Goal: Information Seeking & Learning: Learn about a topic

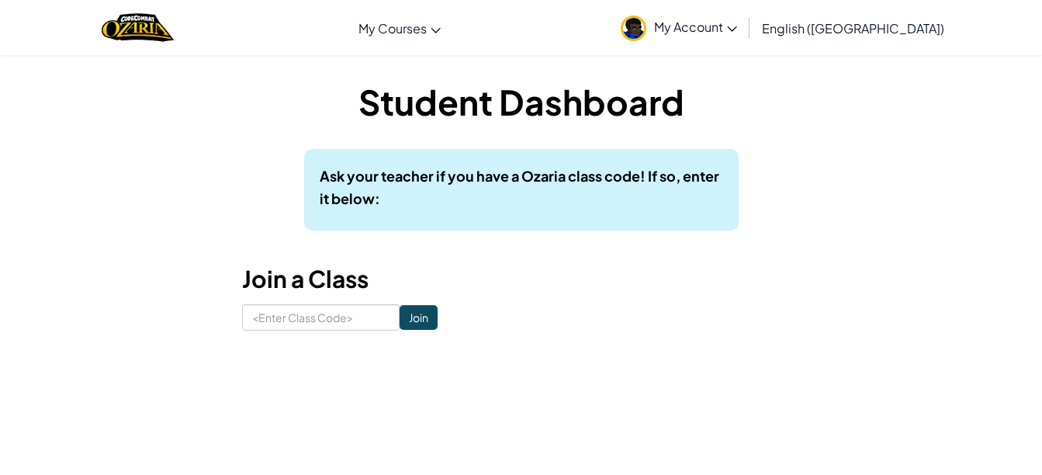
click at [724, 116] on h1 "Student Dashboard" at bounding box center [521, 102] width 559 height 48
click at [317, 311] on input at bounding box center [321, 317] width 158 height 26
type input "12345"
click input "Join" at bounding box center [419, 317] width 38 height 25
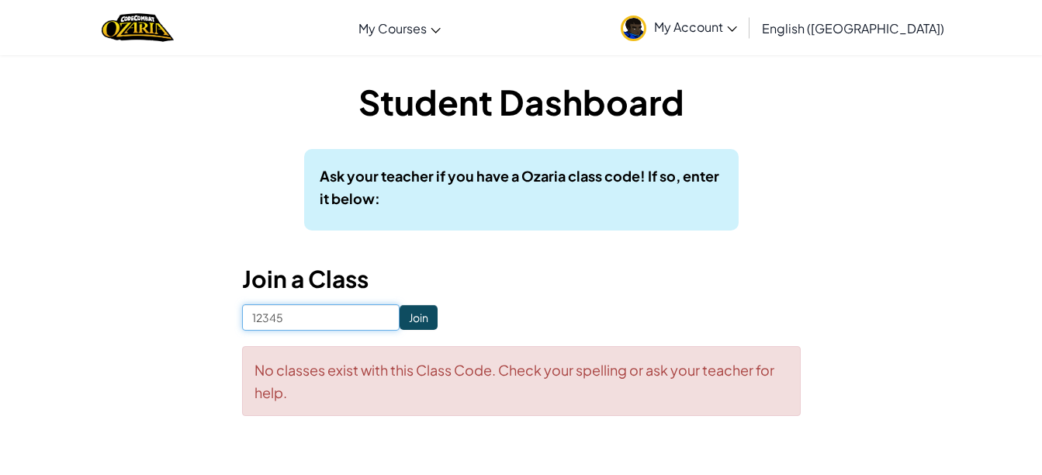
click at [244, 311] on input "12345" at bounding box center [321, 317] width 158 height 26
type input "C12345"
click input "Join" at bounding box center [419, 317] width 38 height 25
click at [256, 319] on input "C12345" at bounding box center [321, 317] width 158 height 26
type input "B12345"
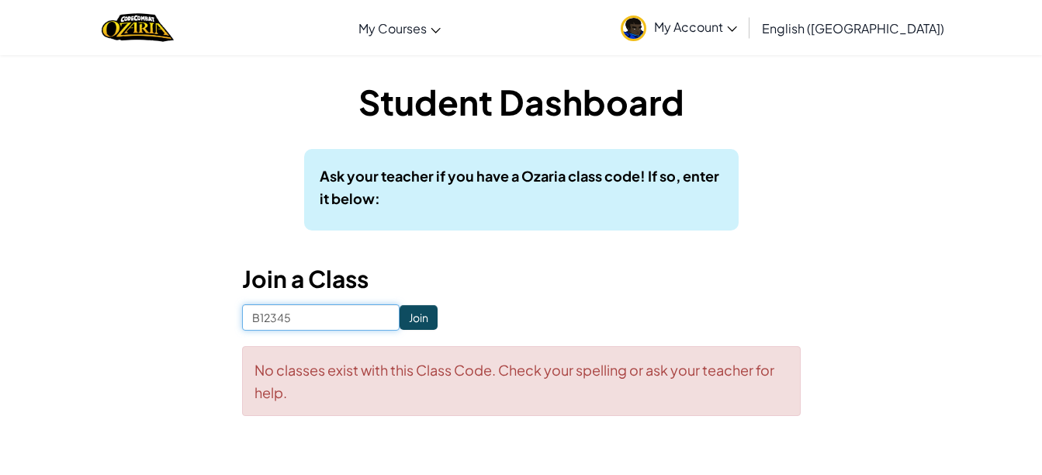
click input "Join" at bounding box center [419, 317] width 38 height 25
click at [257, 317] on input "B12345" at bounding box center [321, 317] width 158 height 26
type input "1"
click at [360, 294] on h3 "Join a Class" at bounding box center [521, 279] width 559 height 35
click at [333, 367] on div "No classes exist with this Class Code. Check your spelling or ask your teacher …" at bounding box center [521, 381] width 559 height 70
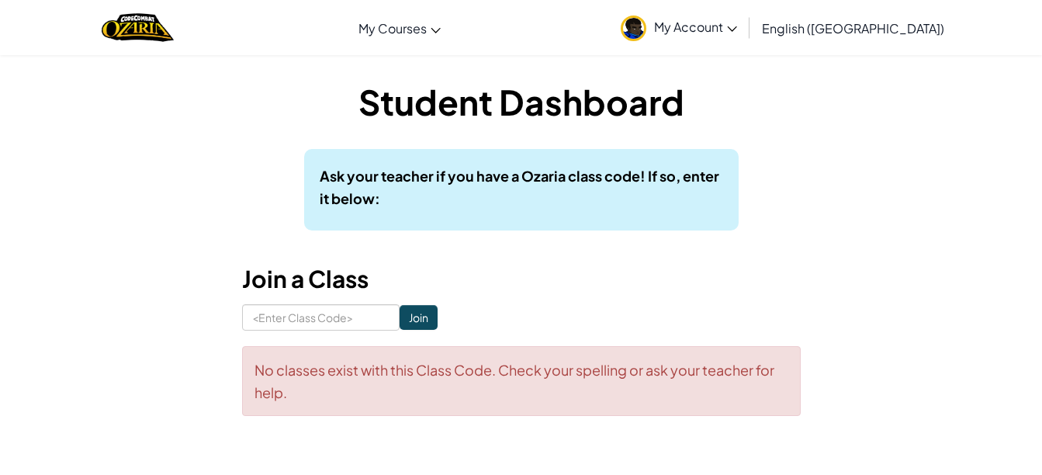
click at [310, 331] on form "Join No classes exist with this Class Code. Check your spelling or ask your tea…" at bounding box center [521, 360] width 559 height 112
click at [310, 331] on input at bounding box center [321, 317] width 158 height 26
type input "CoolHousePower"
click input "Join" at bounding box center [419, 317] width 38 height 25
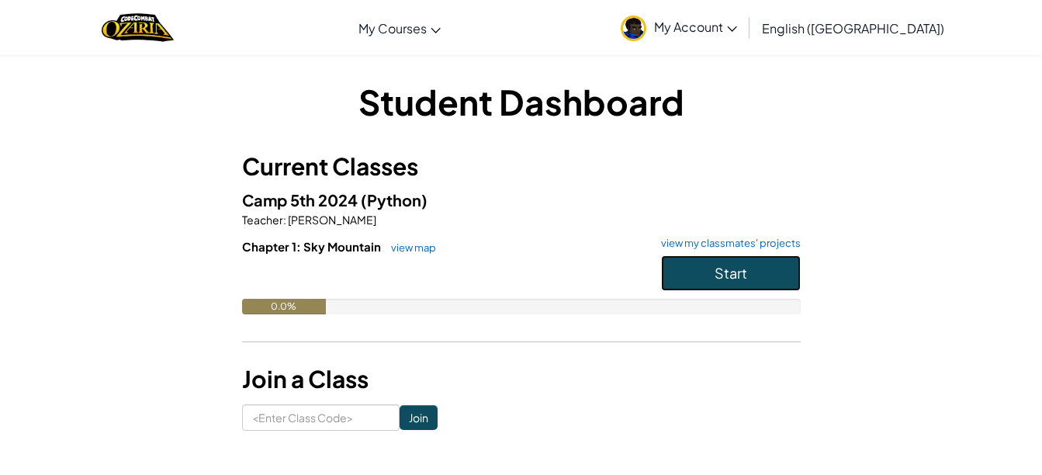
click at [769, 268] on button "Start" at bounding box center [731, 273] width 140 height 36
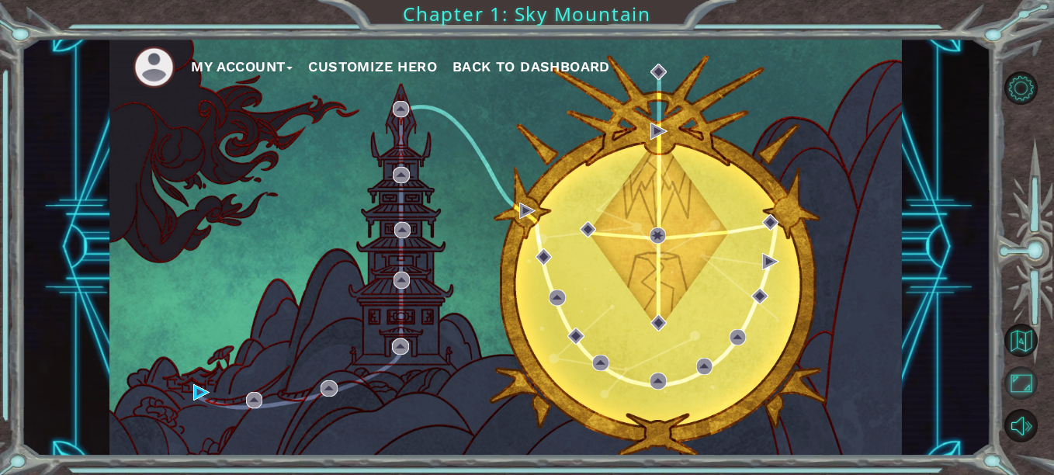
drag, startPoint x: 601, startPoint y: 314, endPoint x: 1017, endPoint y: 380, distance: 421.2
click at [1017, 380] on button "Maximize Browser" at bounding box center [1020, 382] width 33 height 33
click at [1028, 383] on button "Maximize Browser" at bounding box center [1020, 382] width 33 height 33
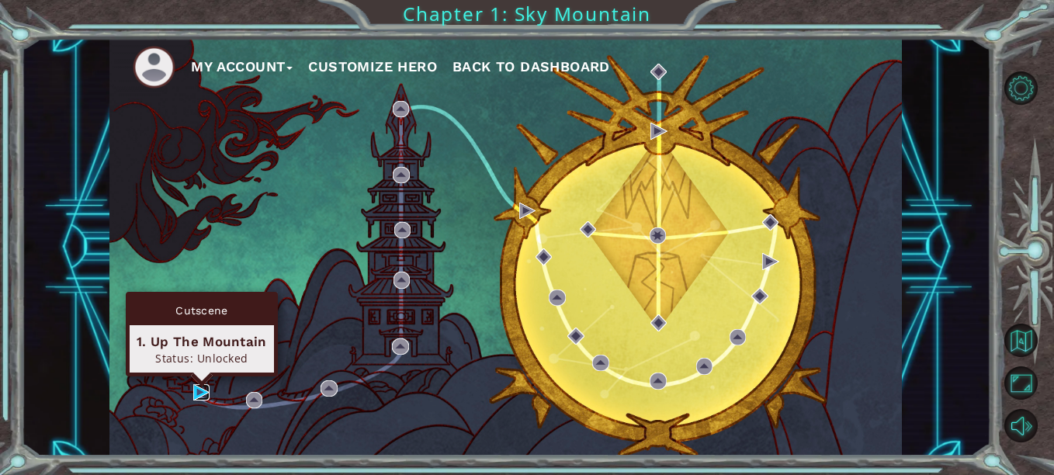
click at [198, 391] on img at bounding box center [201, 392] width 16 height 16
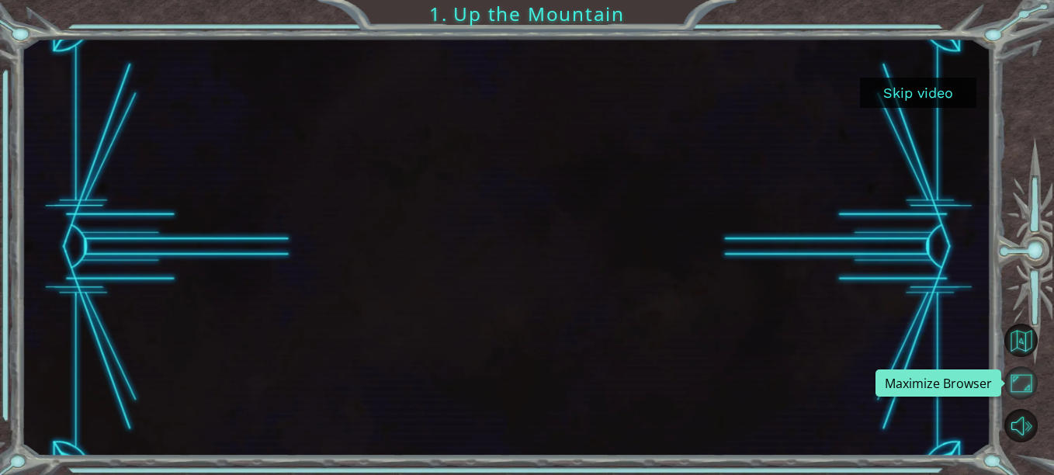
click at [1018, 381] on button "Maximize Browser" at bounding box center [1020, 382] width 33 height 33
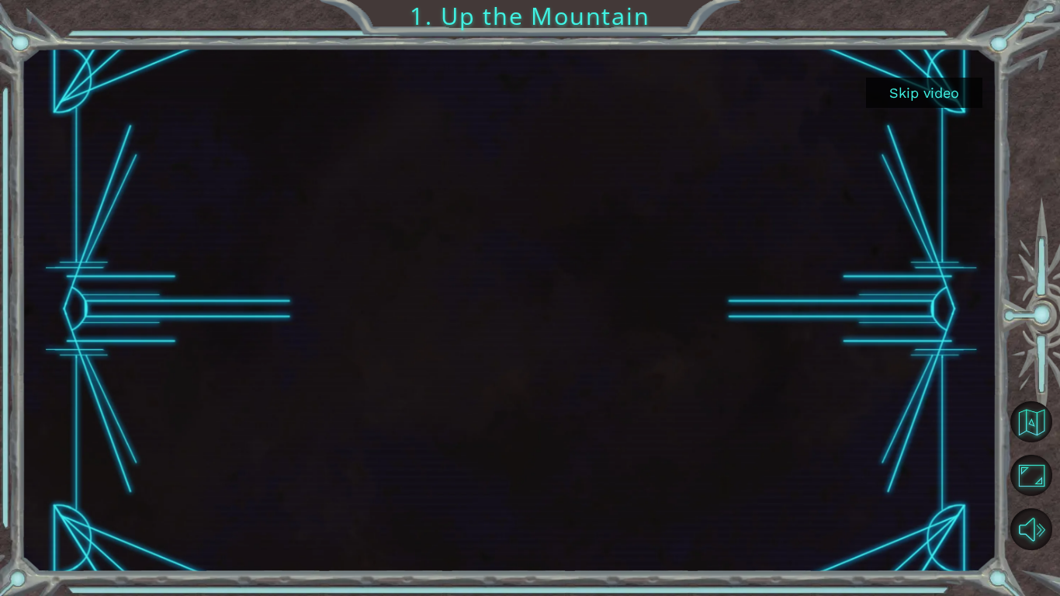
click at [732, 268] on div at bounding box center [509, 309] width 933 height 525
click at [560, 239] on div at bounding box center [509, 309] width 933 height 525
click at [560, 251] on div at bounding box center [509, 309] width 933 height 525
click at [602, 210] on div at bounding box center [509, 309] width 933 height 525
click at [751, 438] on div at bounding box center [509, 309] width 933 height 525
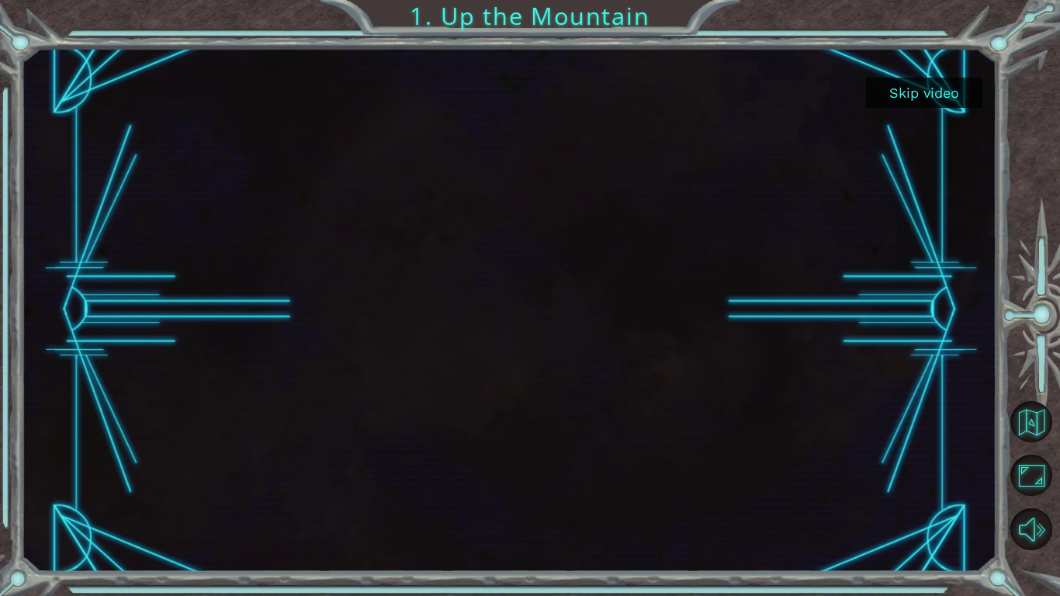
click at [556, 250] on div at bounding box center [509, 309] width 933 height 525
click at [470, 359] on div at bounding box center [509, 309] width 933 height 525
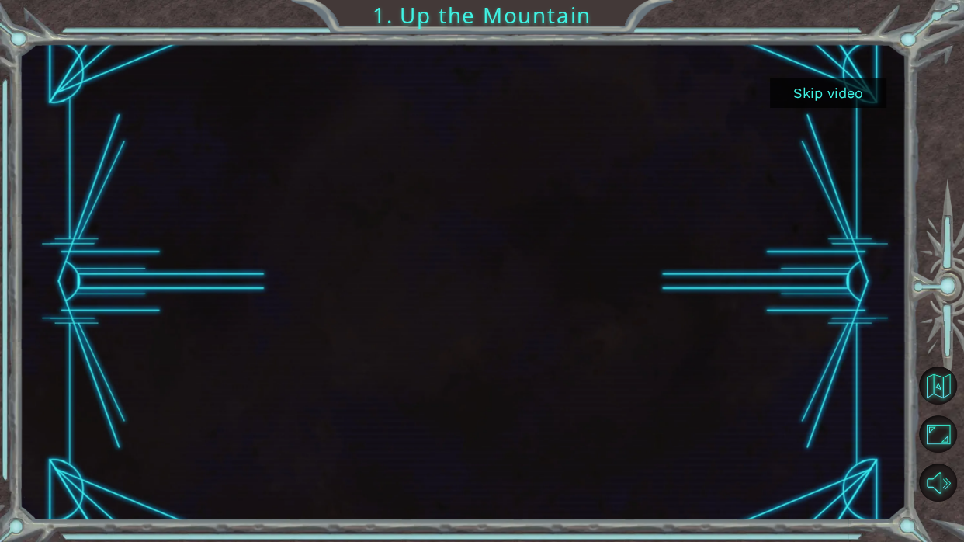
click at [787, 85] on button "Skip video" at bounding box center [828, 93] width 116 height 30
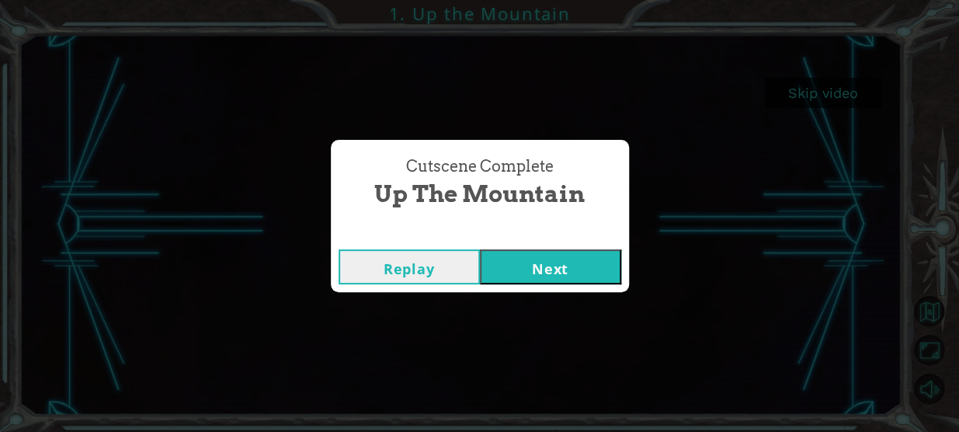
click at [543, 262] on button "Next" at bounding box center [550, 266] width 141 height 35
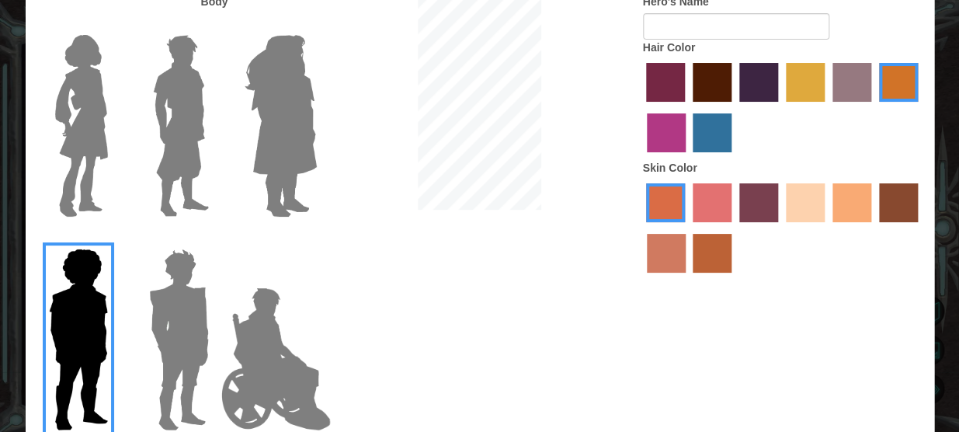
click at [193, 307] on img at bounding box center [179, 339] width 72 height 194
click at [215, 238] on input "Hero Garnet" at bounding box center [215, 238] width 0 height 0
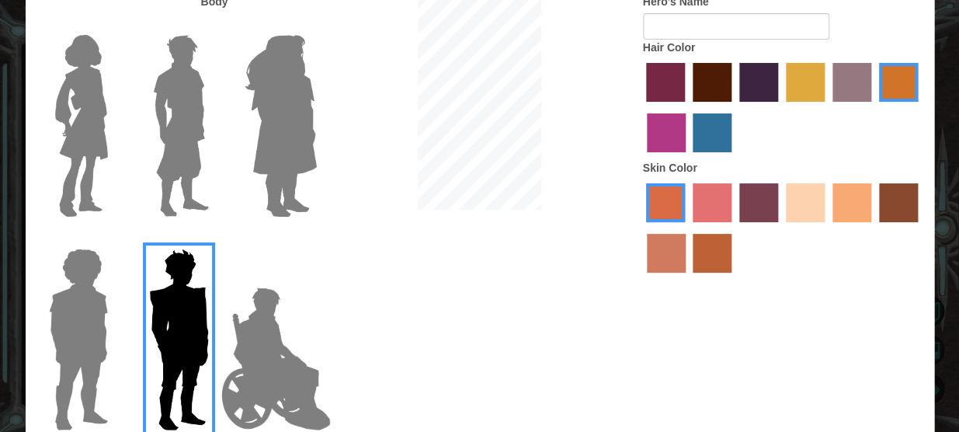
click at [190, 140] on img at bounding box center [181, 126] width 69 height 194
click at [215, 25] on input "Hero Lars" at bounding box center [215, 25] width 0 height 0
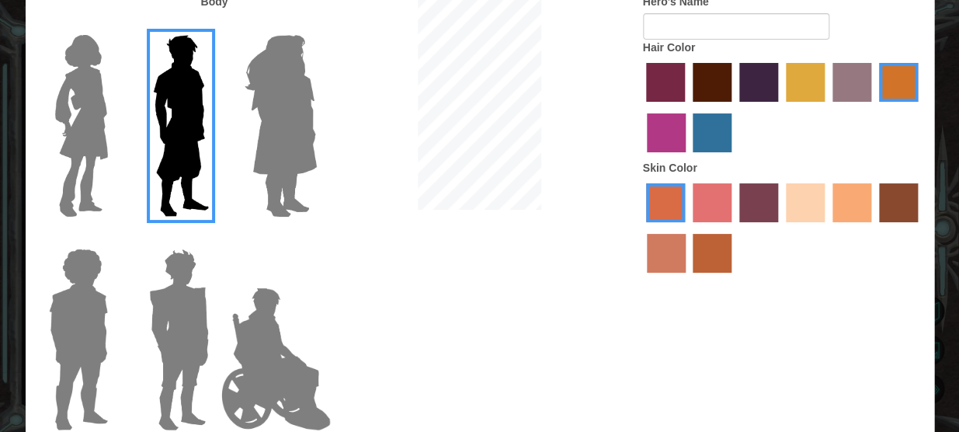
click at [202, 279] on img at bounding box center [179, 339] width 72 height 194
click at [215, 238] on input "Hero Garnet" at bounding box center [215, 238] width 0 height 0
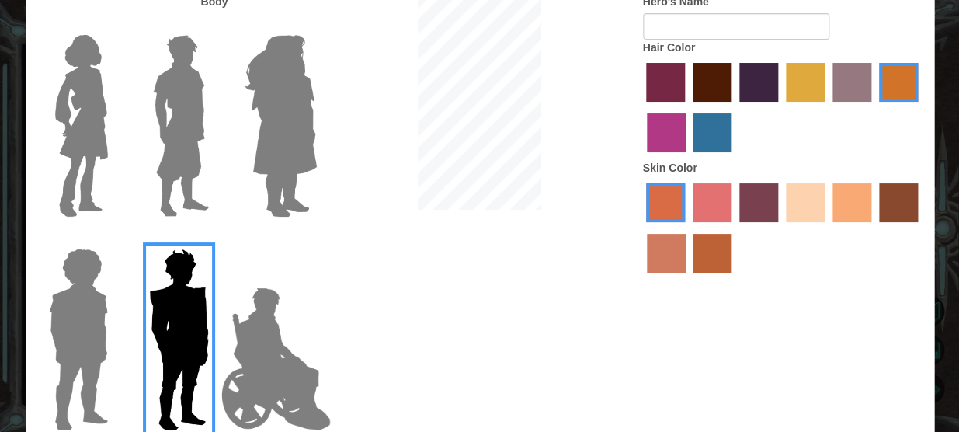
click at [737, 88] on div at bounding box center [782, 109] width 279 height 101
click at [709, 88] on label "maroon hair color" at bounding box center [711, 82] width 39 height 39
click at [687, 107] on input "maroon hair color" at bounding box center [687, 107] width 0 height 0
click at [783, 213] on div at bounding box center [782, 229] width 279 height 101
click at [808, 212] on label "sandy beach skin color" at bounding box center [805, 202] width 39 height 39
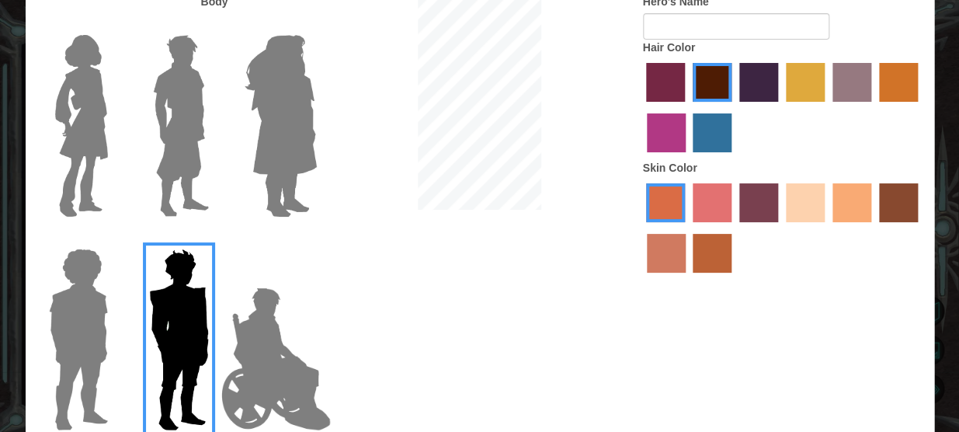
click at [780, 227] on input "sandy beach skin color" at bounding box center [780, 227] width 0 height 0
click at [172, 141] on img at bounding box center [181, 126] width 69 height 194
click at [215, 25] on input "Hero Lars" at bounding box center [215, 25] width 0 height 0
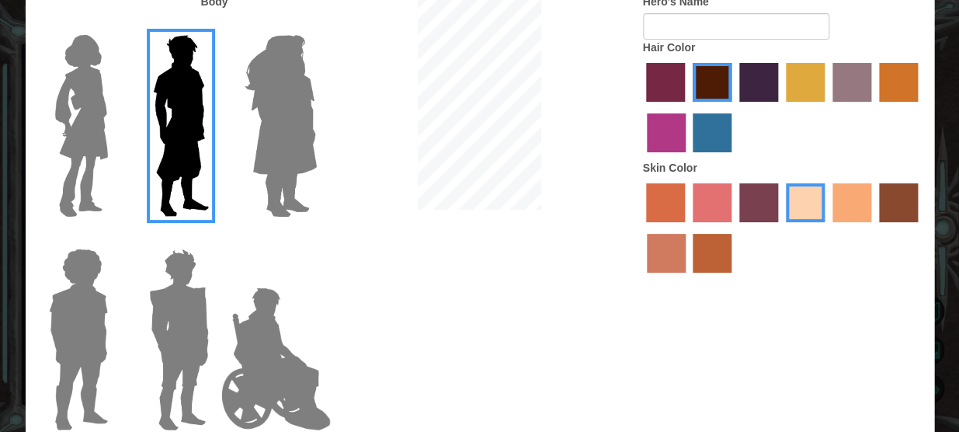
click at [837, 196] on label "tacao skin color" at bounding box center [851, 202] width 39 height 39
click at [827, 227] on input "tacao skin color" at bounding box center [827, 227] width 0 height 0
click at [811, 198] on label "sandy beach skin color" at bounding box center [805, 202] width 39 height 39
click at [780, 227] on input "sandy beach skin color" at bounding box center [780, 227] width 0 height 0
click at [858, 205] on label "tacao skin color" at bounding box center [851, 202] width 39 height 39
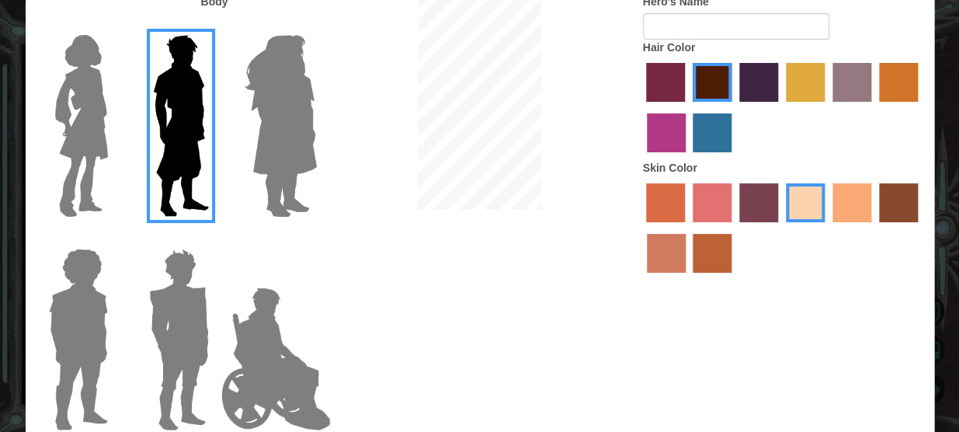
click at [827, 227] on input "tacao skin color" at bounding box center [827, 227] width 0 height 0
click at [823, 222] on label "sandy beach skin color" at bounding box center [805, 202] width 39 height 39
click at [780, 227] on input "sandy beach skin color" at bounding box center [780, 227] width 0 height 0
click at [193, 286] on img at bounding box center [179, 339] width 72 height 194
click at [215, 238] on input "Hero Garnet" at bounding box center [215, 238] width 0 height 0
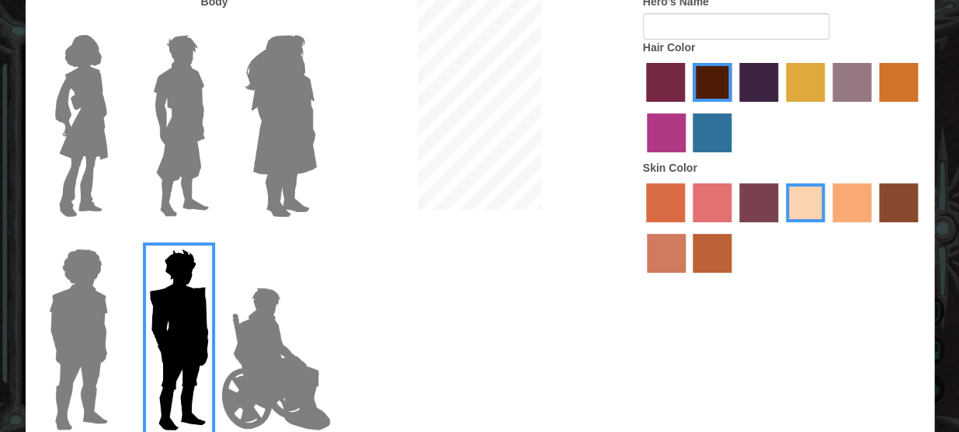
click at [190, 182] on img at bounding box center [181, 126] width 69 height 194
click at [215, 25] on input "Hero Lars" at bounding box center [215, 25] width 0 height 0
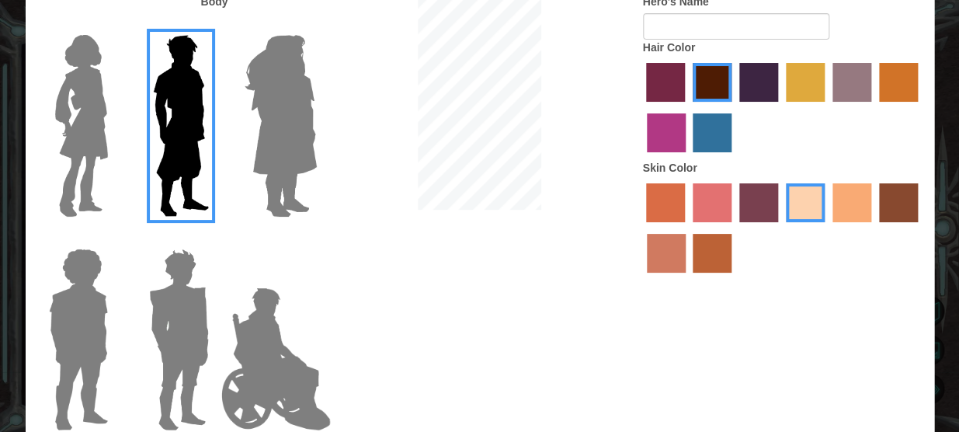
click at [747, 79] on label "hot purple hair color" at bounding box center [758, 82] width 39 height 39
click at [734, 107] on input "hot purple hair color" at bounding box center [734, 107] width 0 height 0
click at [203, 325] on img at bounding box center [179, 339] width 72 height 194
click at [215, 238] on input "Hero Garnet" at bounding box center [215, 238] width 0 height 0
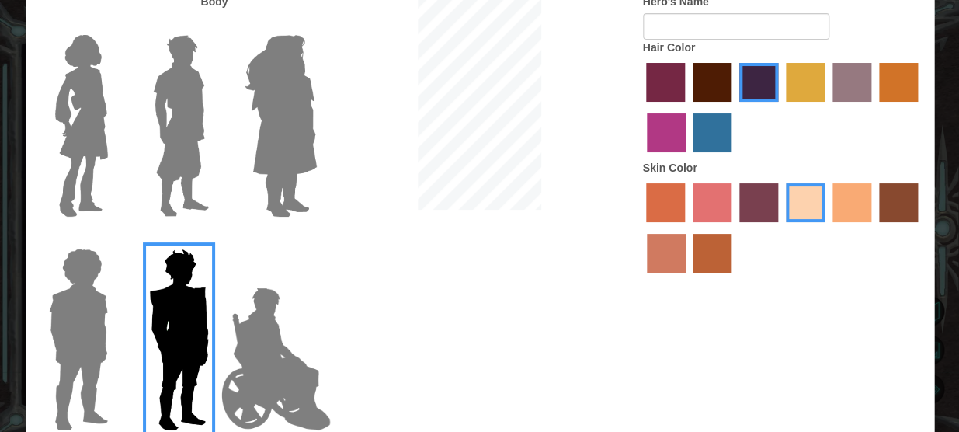
click at [194, 207] on img at bounding box center [181, 126] width 69 height 194
click at [215, 25] on input "Hero Lars" at bounding box center [215, 25] width 0 height 0
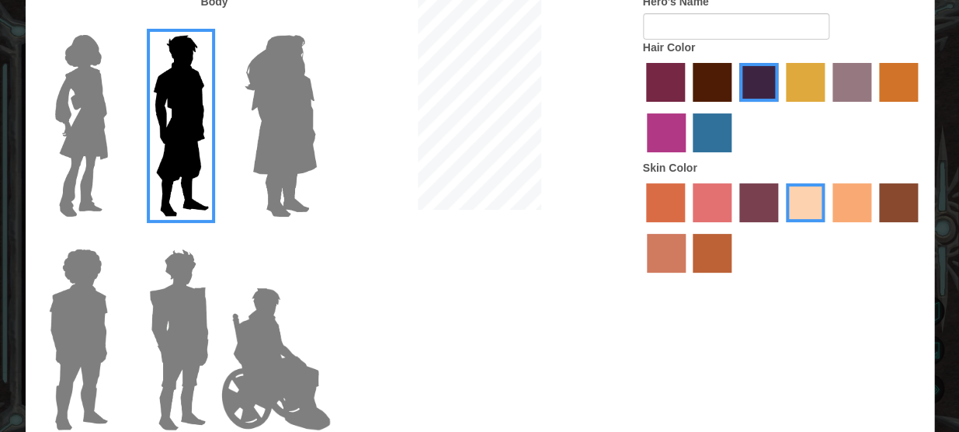
click at [679, 132] on label "medium red violet hair color" at bounding box center [666, 132] width 39 height 39
click at [920, 107] on input "medium red violet hair color" at bounding box center [920, 107] width 0 height 0
click at [710, 136] on label "lachmara hair color" at bounding box center [711, 132] width 39 height 39
click at [688, 158] on input "lachmara hair color" at bounding box center [688, 158] width 0 height 0
click at [735, 61] on div at bounding box center [782, 109] width 279 height 101
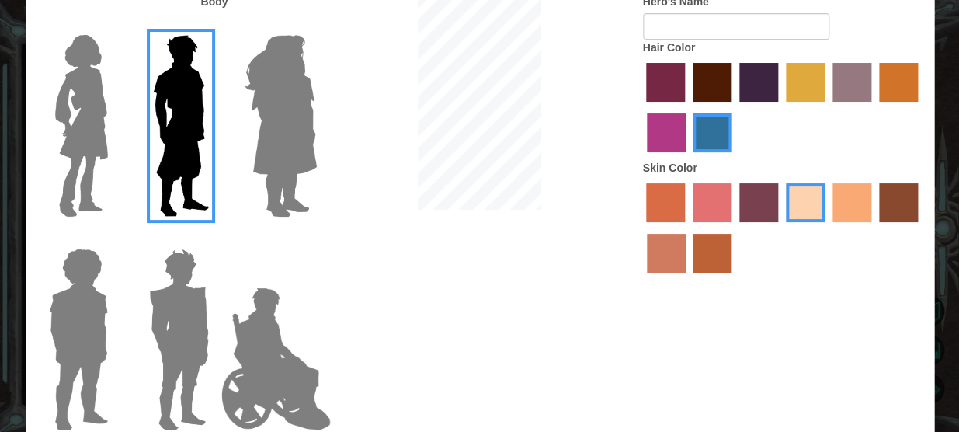
click at [713, 71] on label "maroon hair color" at bounding box center [711, 82] width 39 height 39
click at [687, 107] on input "maroon hair color" at bounding box center [687, 107] width 0 height 0
click at [800, 78] on label "tulip tree hair color" at bounding box center [805, 82] width 39 height 39
click at [780, 107] on input "tulip tree hair color" at bounding box center [780, 107] width 0 height 0
click at [890, 90] on label "gold drop hair color" at bounding box center [898, 82] width 39 height 39
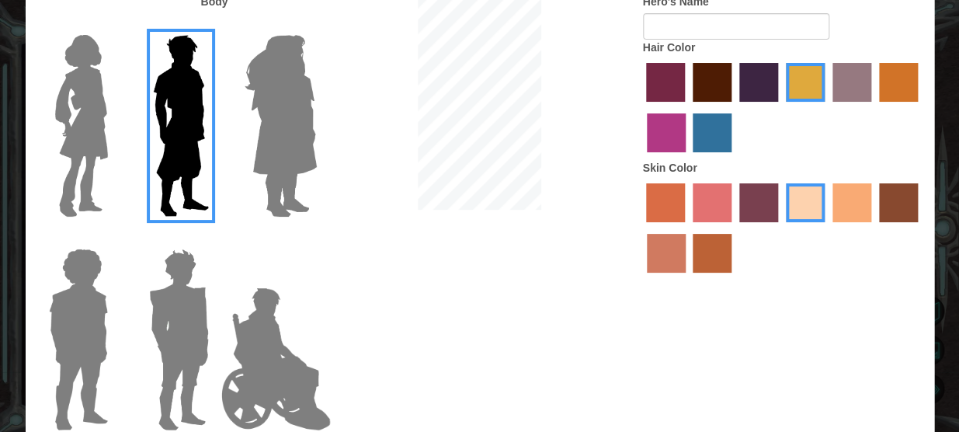
click at [873, 107] on input "gold drop hair color" at bounding box center [873, 107] width 0 height 0
click at [855, 92] on label "bazaar hair color" at bounding box center [851, 82] width 39 height 39
click at [827, 107] on input "bazaar hair color" at bounding box center [827, 107] width 0 height 0
click at [704, 80] on label "maroon hair color" at bounding box center [711, 82] width 39 height 39
click at [687, 107] on input "maroon hair color" at bounding box center [687, 107] width 0 height 0
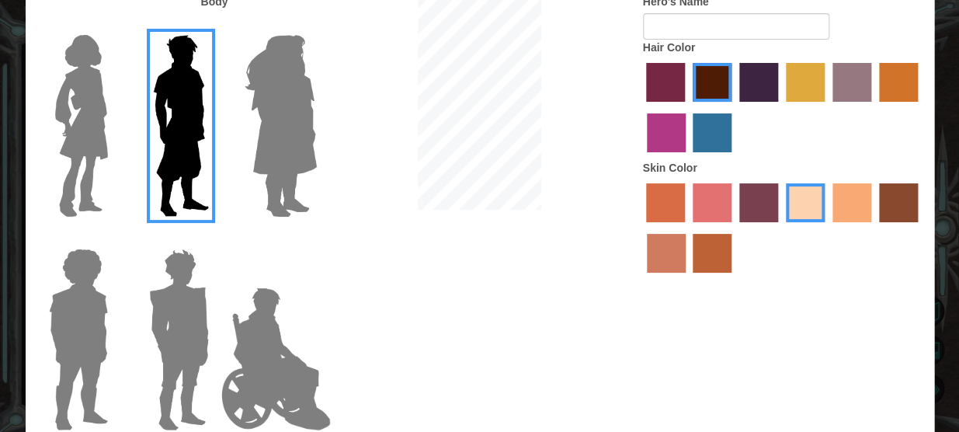
click at [176, 311] on img at bounding box center [179, 339] width 72 height 194
click at [215, 238] on input "Hero Garnet" at bounding box center [215, 238] width 0 height 0
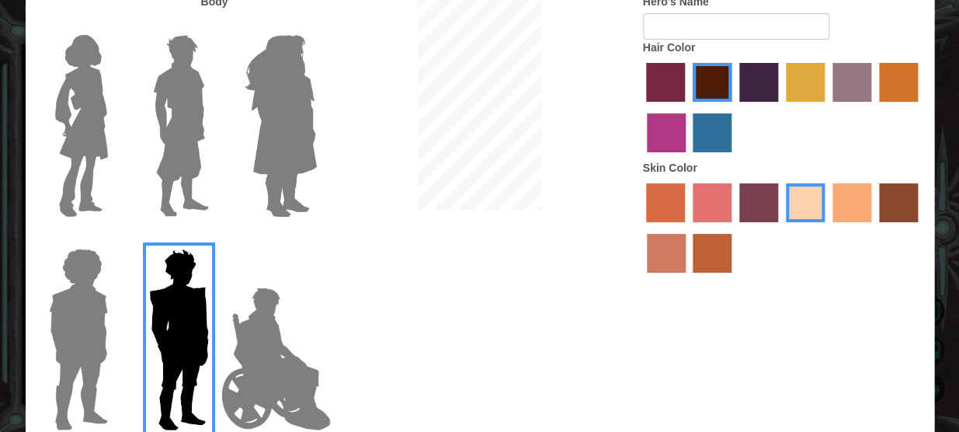
click at [79, 309] on img at bounding box center [78, 339] width 71 height 194
click at [114, 238] on input "Hero Steven" at bounding box center [114, 238] width 0 height 0
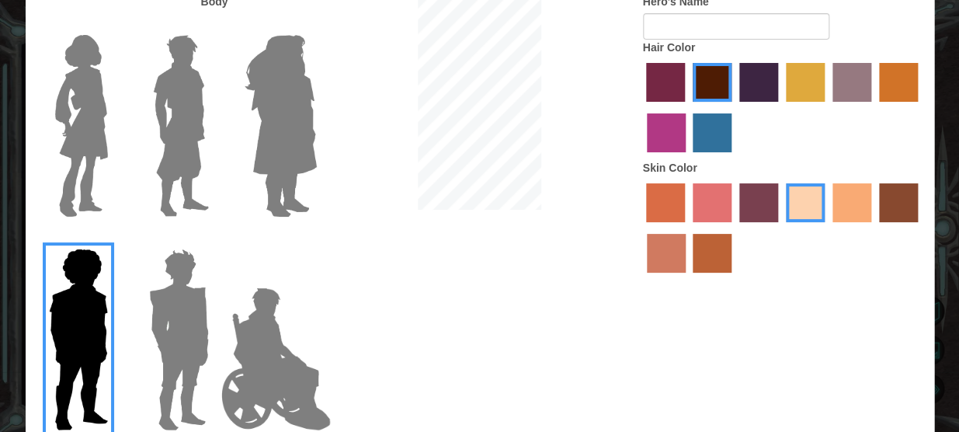
click at [95, 168] on img at bounding box center [81, 126] width 65 height 194
click at [114, 25] on input "Hero Connie" at bounding box center [114, 25] width 0 height 0
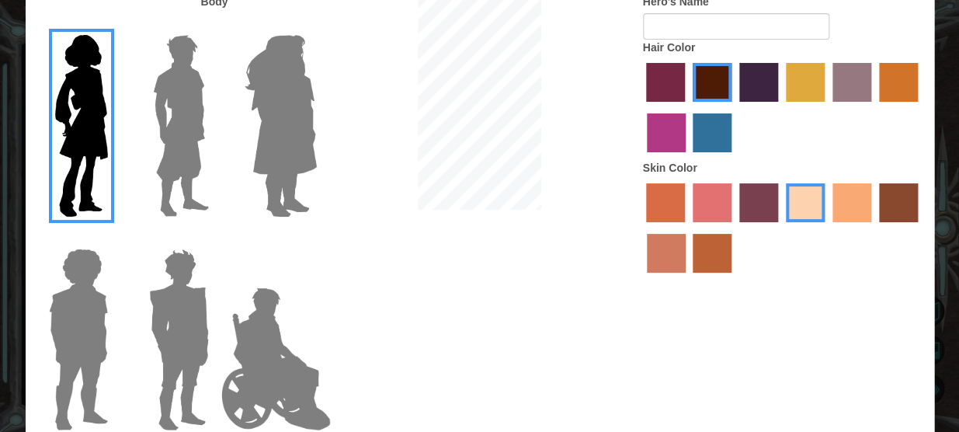
click at [251, 140] on img at bounding box center [280, 126] width 85 height 194
click at [316, 25] on input "Hero Amethyst" at bounding box center [316, 25] width 0 height 0
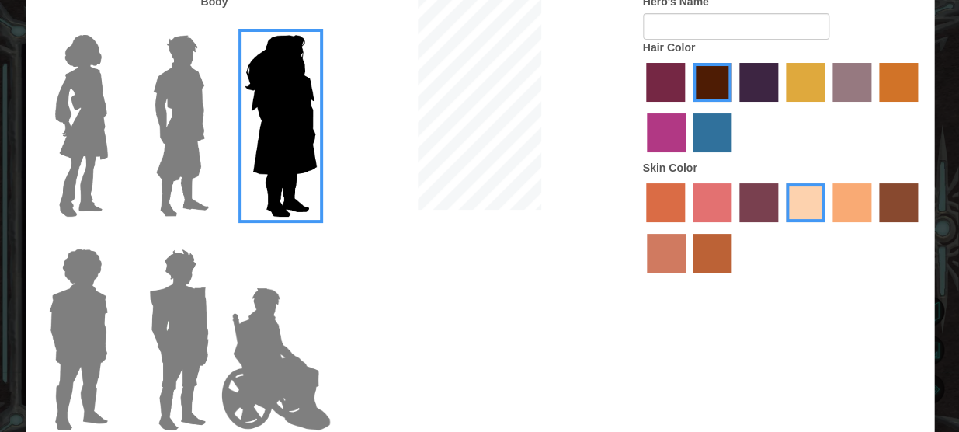
click at [269, 283] on img at bounding box center [276, 358] width 122 height 155
click at [316, 238] on input "Hero Jamie" at bounding box center [316, 238] width 0 height 0
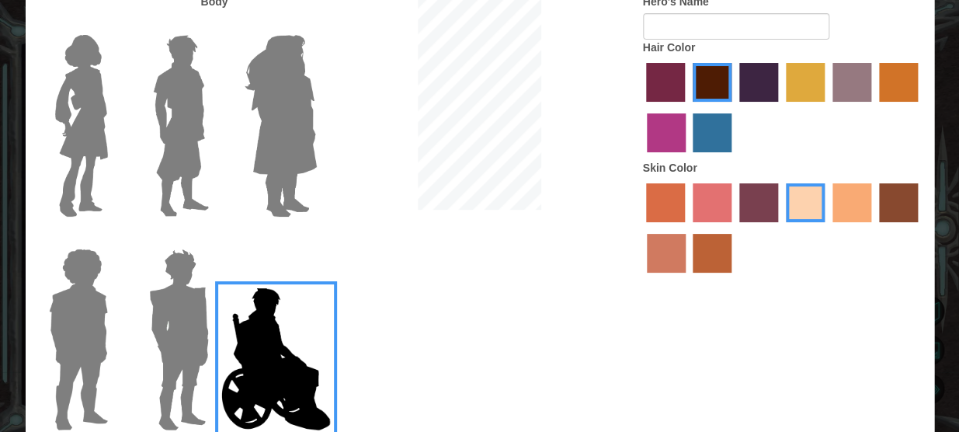
click at [189, 165] on img at bounding box center [181, 126] width 69 height 194
click at [215, 25] on input "Hero Lars" at bounding box center [215, 25] width 0 height 0
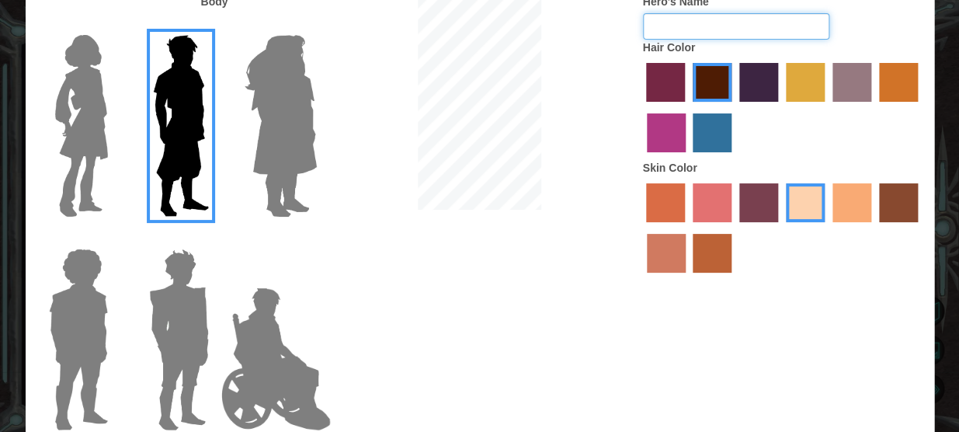
click at [709, 33] on input "Hero's Name" at bounding box center [736, 26] width 186 height 26
type input "[PERSON_NAME]"
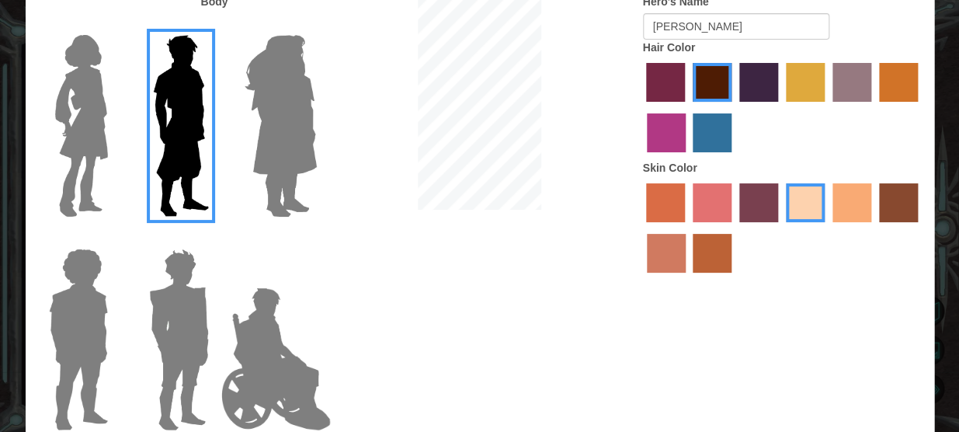
click at [616, 165] on div at bounding box center [479, 104] width 303 height 220
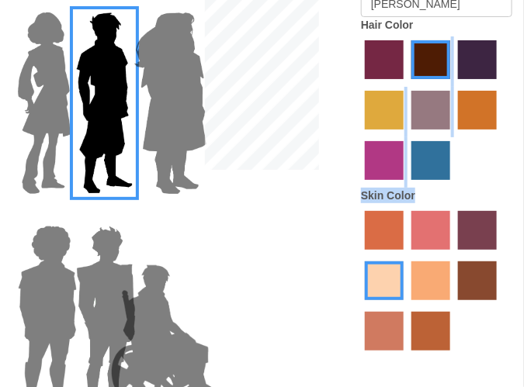
drag, startPoint x: 439, startPoint y: 88, endPoint x: 435, endPoint y: 193, distance: 105.7
click at [435, 193] on div "Hero's Name [PERSON_NAME] Hair Color Skin Color" at bounding box center [436, 164] width 175 height 387
drag, startPoint x: 435, startPoint y: 193, endPoint x: 290, endPoint y: 174, distance: 145.7
click at [290, 174] on div at bounding box center [262, 72] width 175 height 203
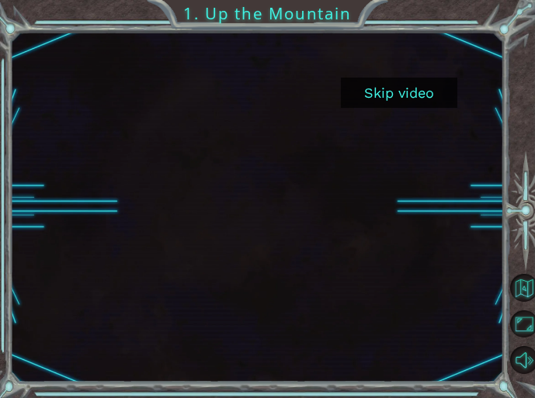
click at [404, 99] on button "Skip video" at bounding box center [399, 93] width 116 height 30
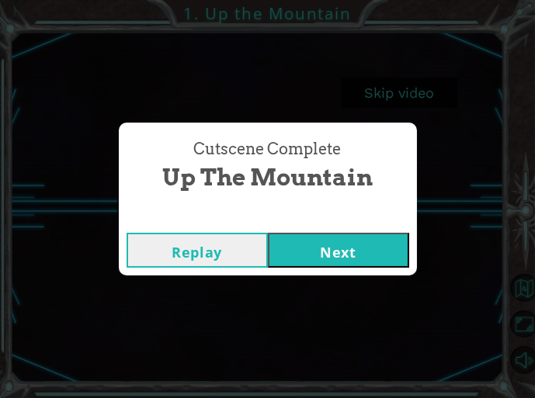
click at [357, 226] on div "Replay Next" at bounding box center [268, 250] width 298 height 50
click at [362, 236] on button "Next" at bounding box center [338, 250] width 141 height 35
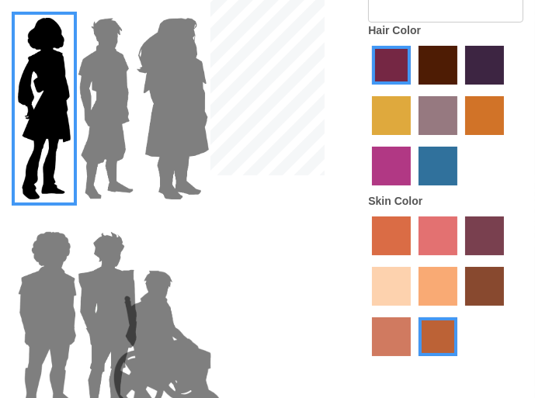
click at [98, 109] on img at bounding box center [105, 109] width 69 height 194
click at [107, 8] on input "Hero Lars" at bounding box center [107, 8] width 0 height 0
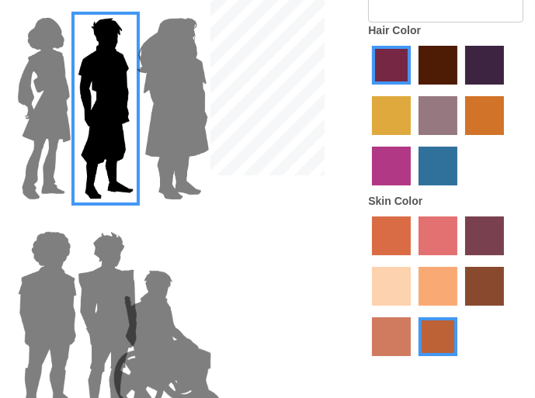
click at [439, 74] on label "maroon hair color" at bounding box center [437, 65] width 39 height 39
click at [413, 90] on input "maroon hair color" at bounding box center [413, 90] width 0 height 0
click at [387, 289] on label "sandy beach skin color" at bounding box center [391, 286] width 39 height 39
click at [506, 261] on input "sandy beach skin color" at bounding box center [506, 261] width 0 height 0
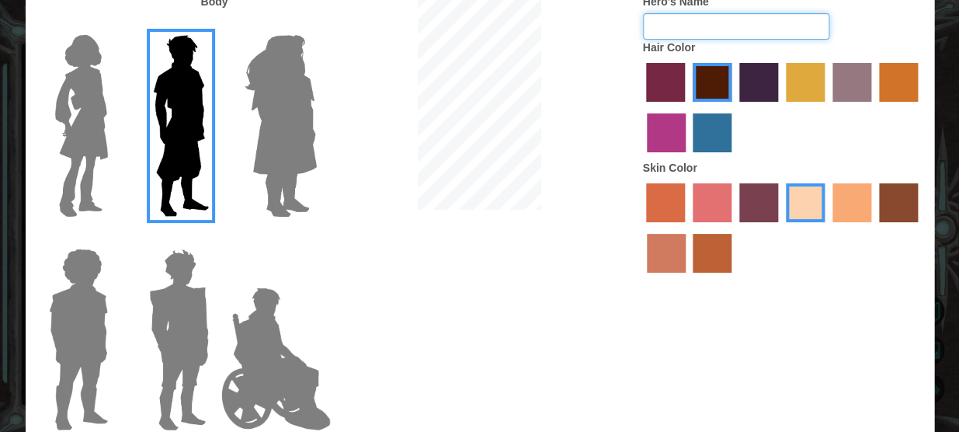
click at [724, 23] on input "Hero's Name" at bounding box center [736, 26] width 186 height 26
type input "[PERSON_NAME]"
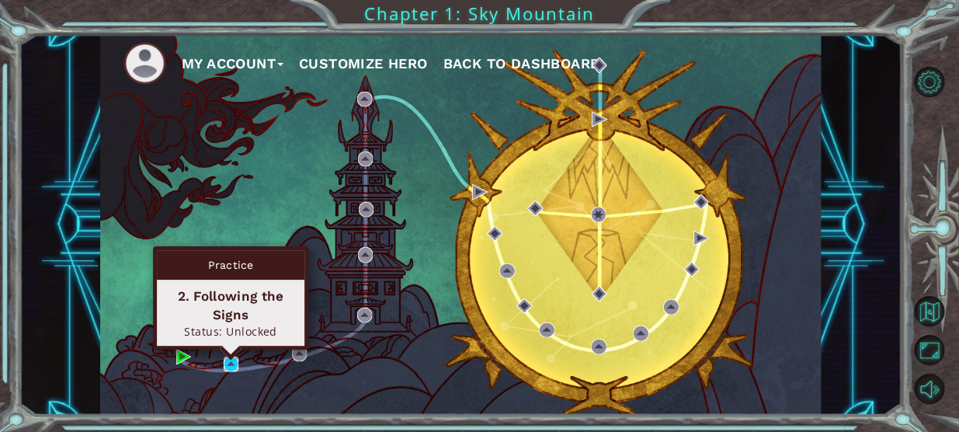
click at [231, 360] on img at bounding box center [231, 363] width 15 height 15
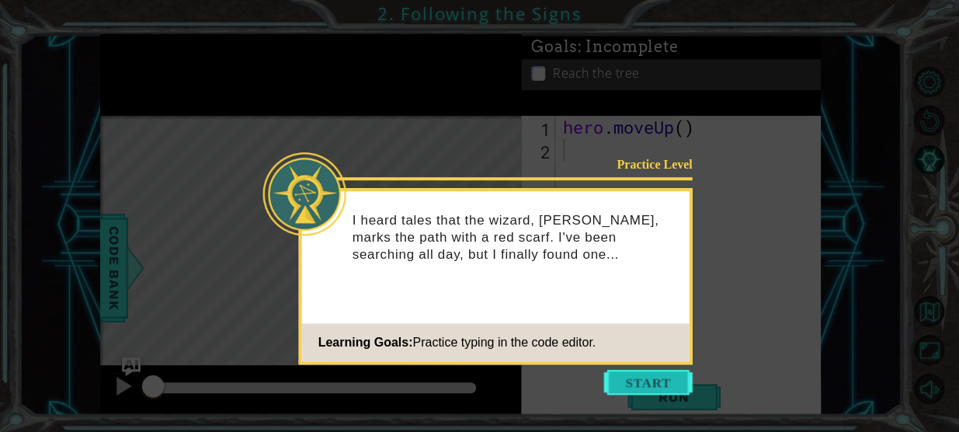
click at [646, 384] on button "Start" at bounding box center [648, 381] width 88 height 25
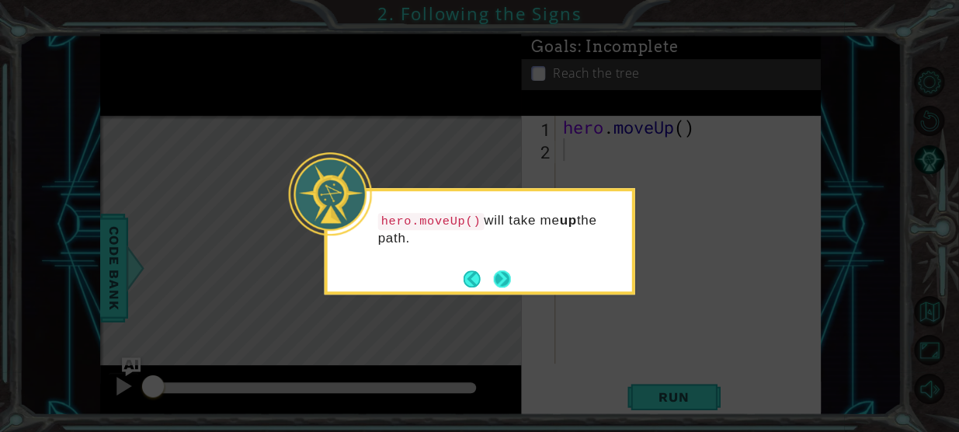
click at [498, 283] on button "Next" at bounding box center [501, 278] width 27 height 27
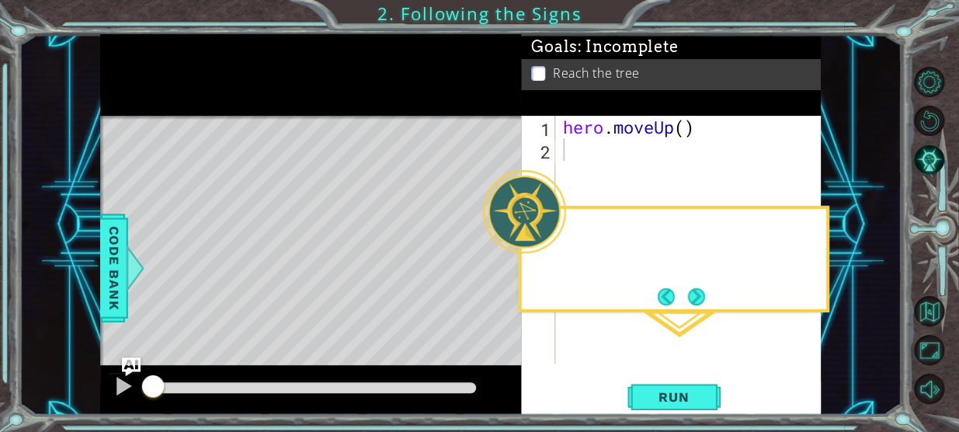
click at [498, 283] on div "Level Map" at bounding box center [458, 344] width 717 height 457
click at [691, 302] on button "Next" at bounding box center [696, 296] width 29 height 29
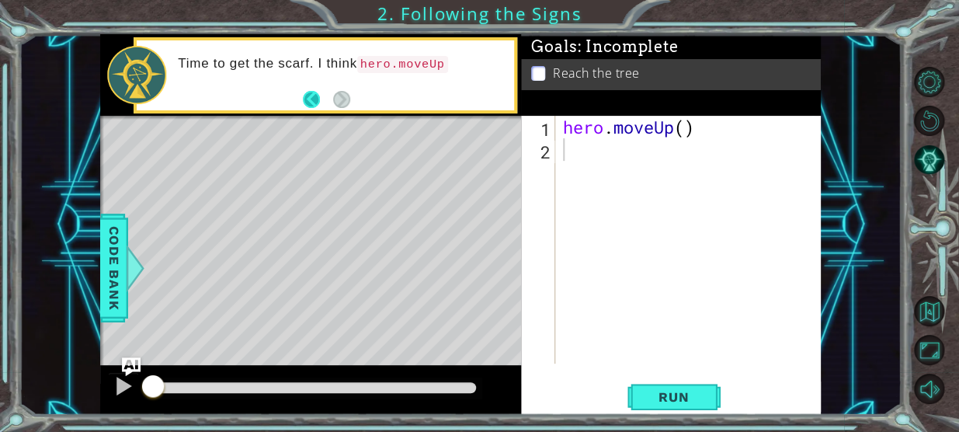
click at [331, 100] on button "Back" at bounding box center [318, 99] width 30 height 17
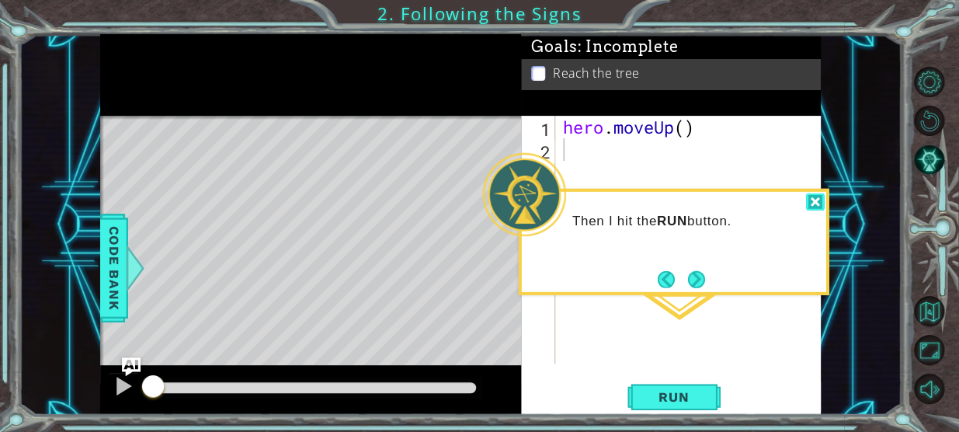
click at [807, 204] on div at bounding box center [815, 202] width 19 height 18
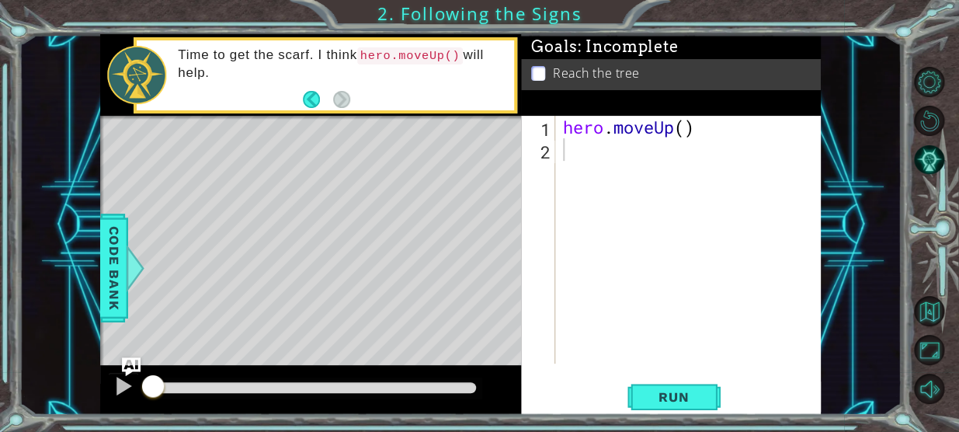
click at [685, 140] on div "hero . moveUp ( )" at bounding box center [692, 262] width 265 height 293
click at [687, 127] on div "hero . moveUp ( )" at bounding box center [692, 262] width 265 height 293
type textarea "hero.moveUp(2)"
click at [682, 394] on span "Run" at bounding box center [673, 397] width 61 height 16
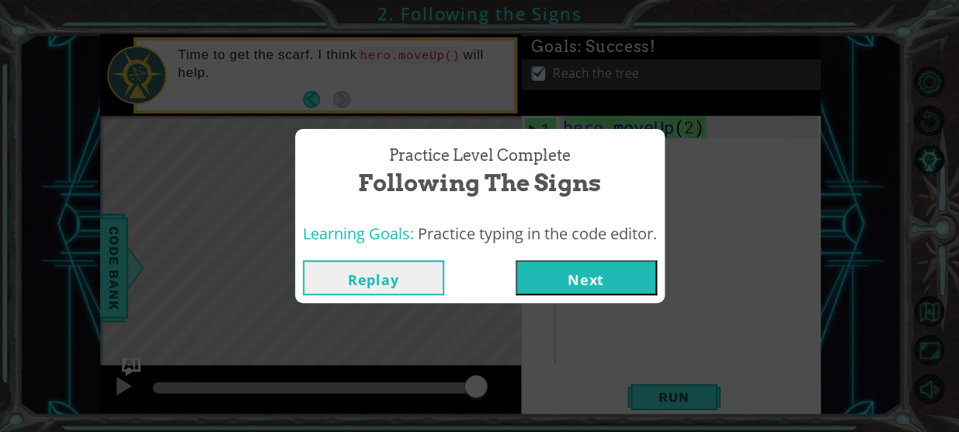
click at [598, 286] on button "Next" at bounding box center [585, 277] width 141 height 35
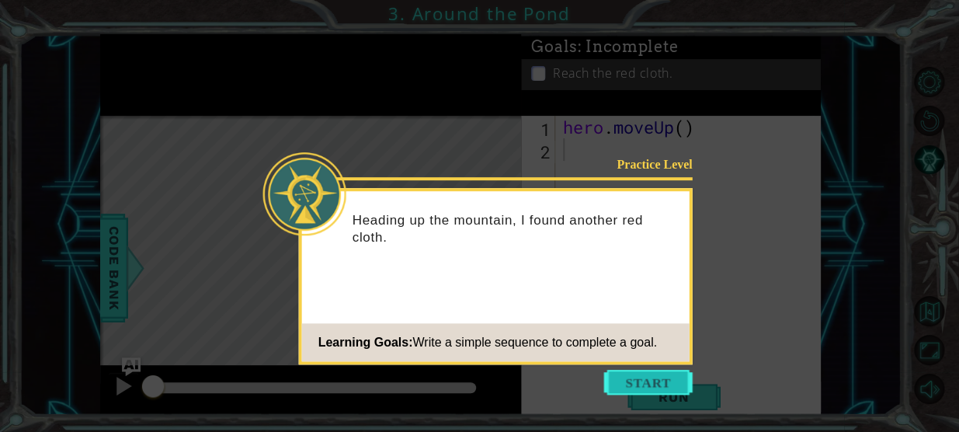
click at [651, 383] on button "Start" at bounding box center [648, 381] width 88 height 25
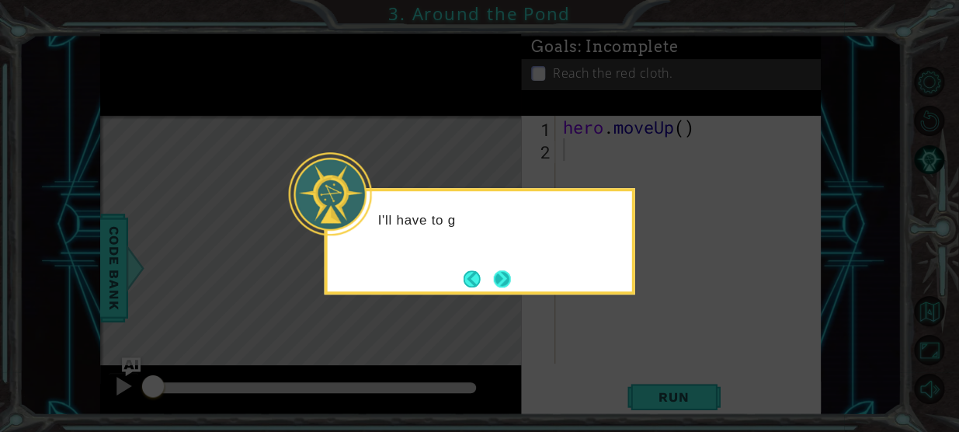
click at [490, 269] on button "Next" at bounding box center [502, 278] width 24 height 24
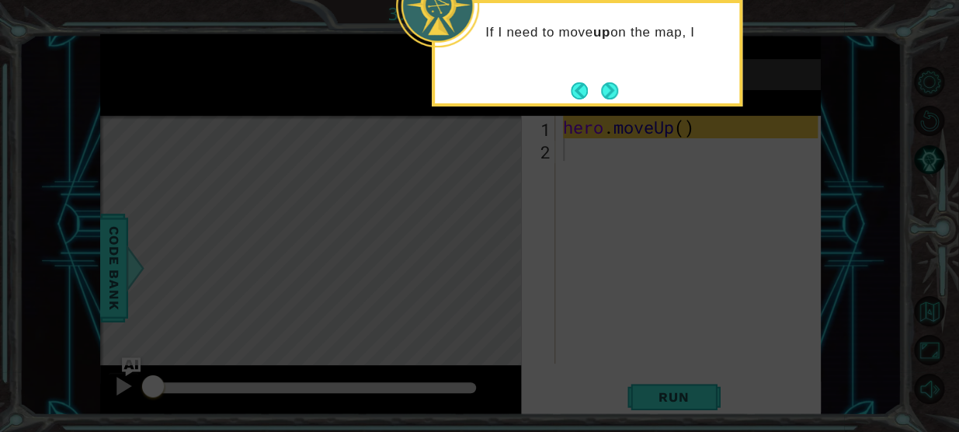
click at [601, 70] on div "If I need to move up on the map, I" at bounding box center [587, 53] width 310 height 106
click at [609, 84] on button "Next" at bounding box center [609, 90] width 23 height 23
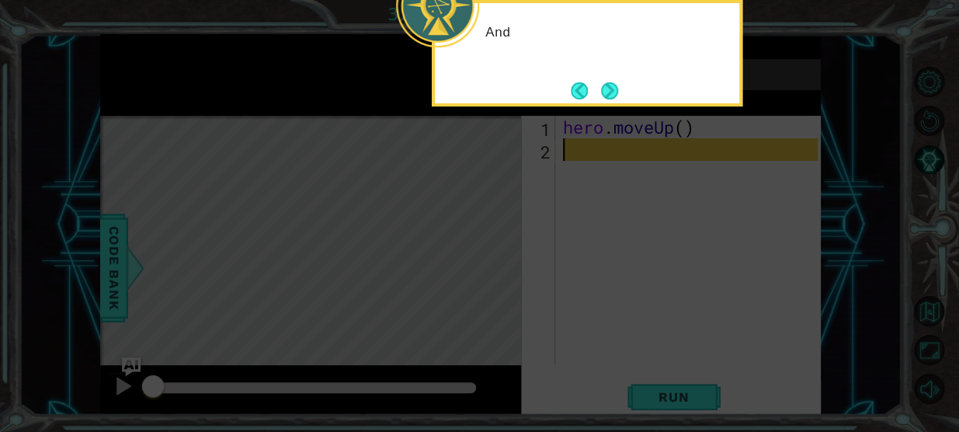
click at [609, 112] on icon at bounding box center [479, 64] width 959 height 734
click at [605, 95] on button "Next" at bounding box center [609, 90] width 23 height 23
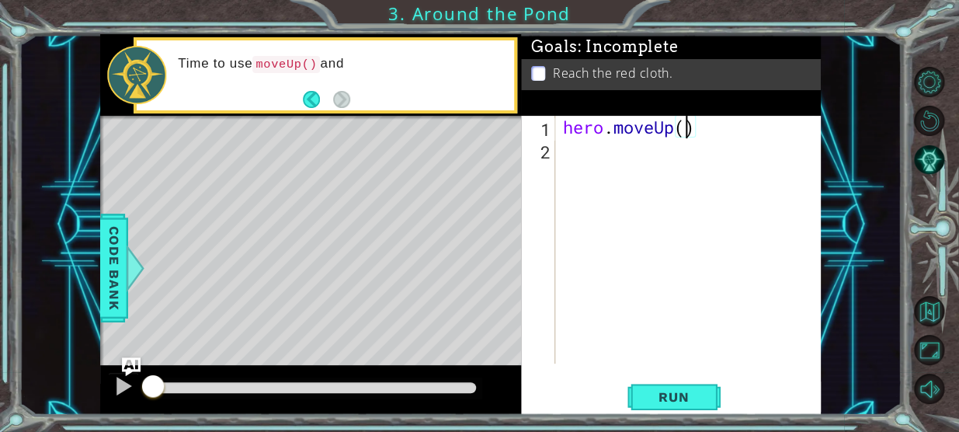
click at [681, 132] on div "hero . moveUp ( )" at bounding box center [692, 262] width 265 height 293
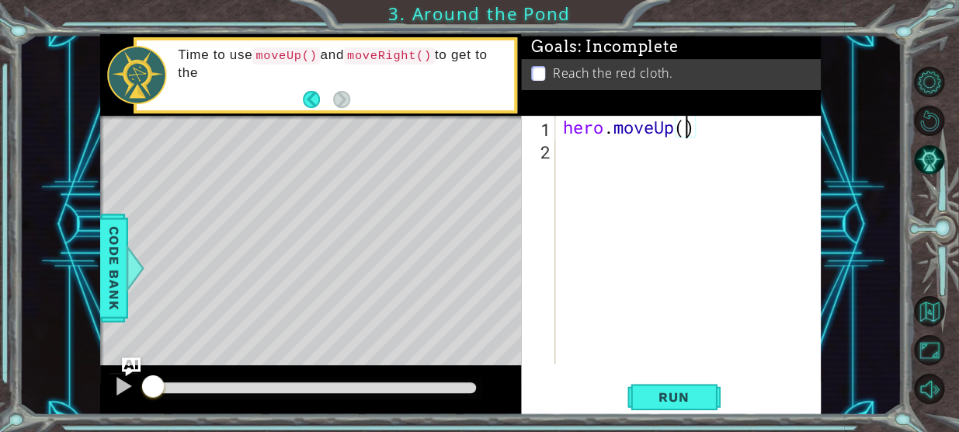
type textarea "hero.moveUp(2)"
click at [636, 145] on div "hero . moveUp ( 2 )" at bounding box center [692, 262] width 265 height 293
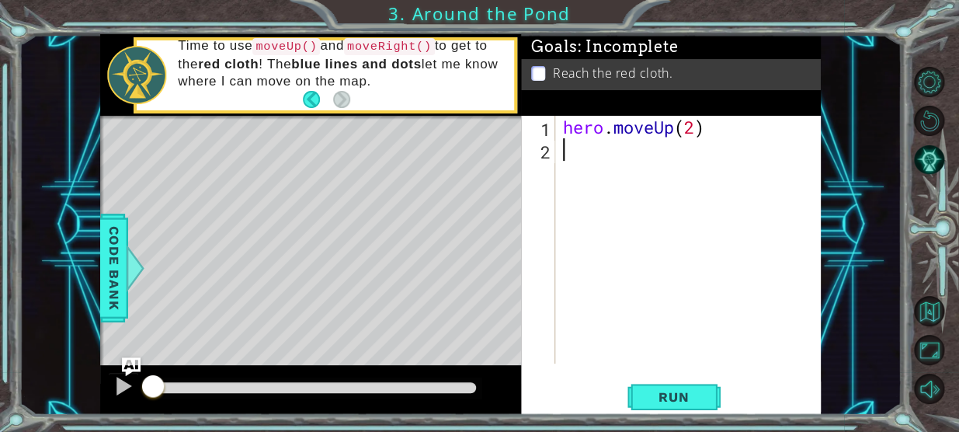
type textarea "h"
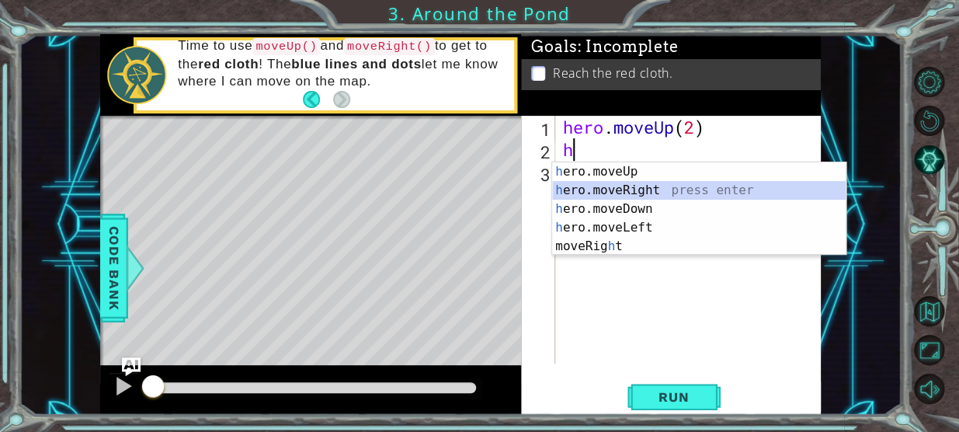
click at [648, 187] on div "h ero.moveUp press enter h ero.moveRight press enter h ero.moveDown press enter…" at bounding box center [698, 227] width 293 height 130
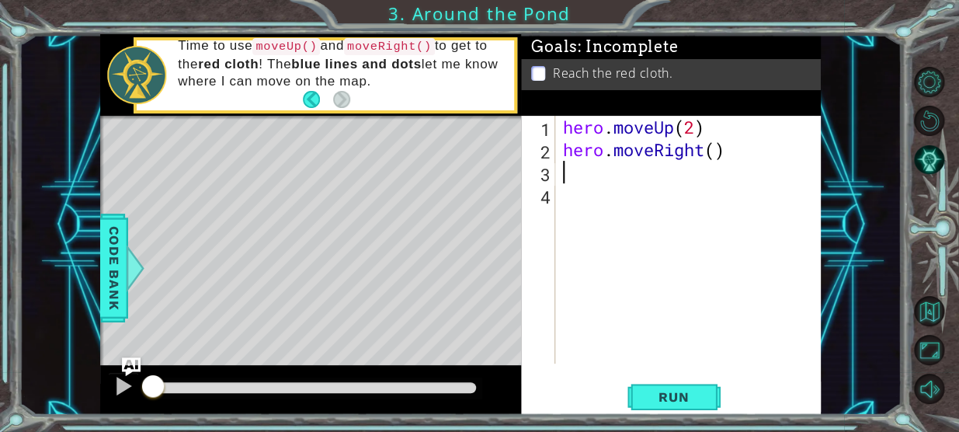
type textarea "h"
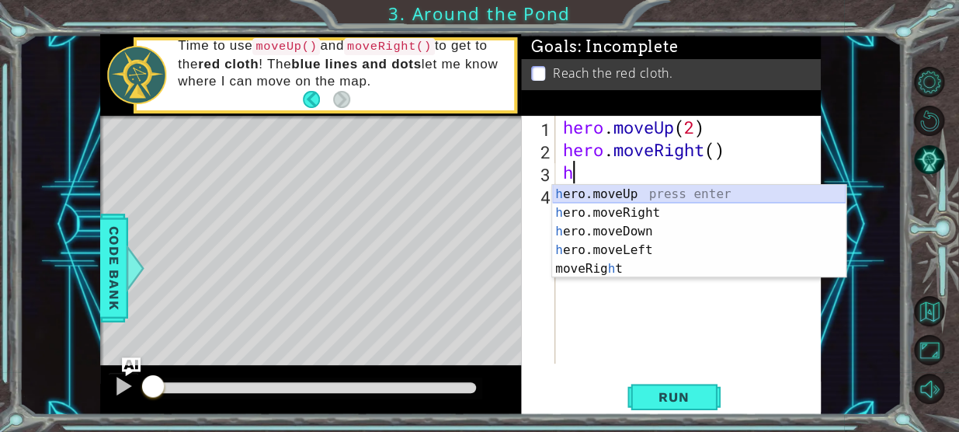
click at [644, 192] on div "h ero.moveUp press enter h ero.moveRight press enter h ero.moveDown press enter…" at bounding box center [698, 250] width 293 height 130
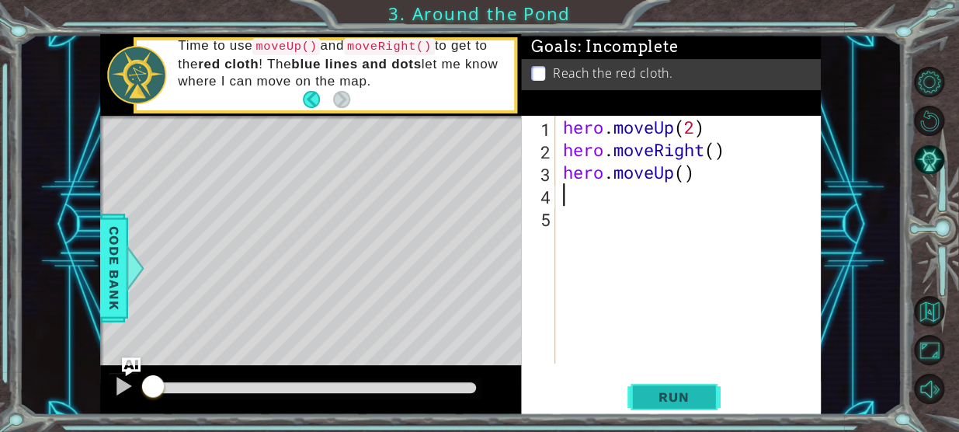
click at [667, 390] on span "Run" at bounding box center [673, 397] width 61 height 16
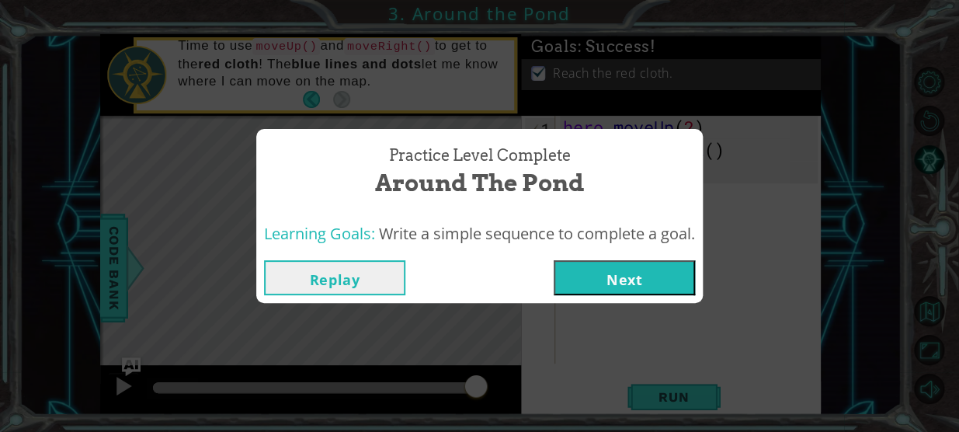
click at [623, 278] on button "Next" at bounding box center [623, 277] width 141 height 35
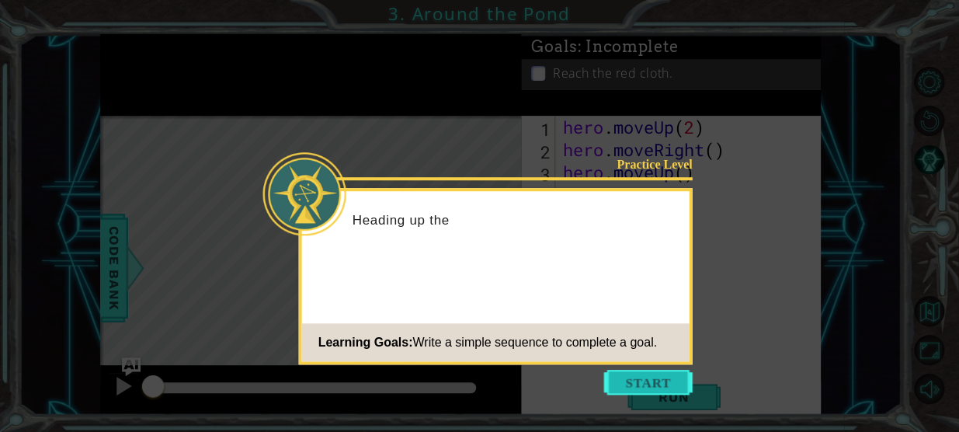
click at [632, 382] on button "Start" at bounding box center [648, 381] width 88 height 25
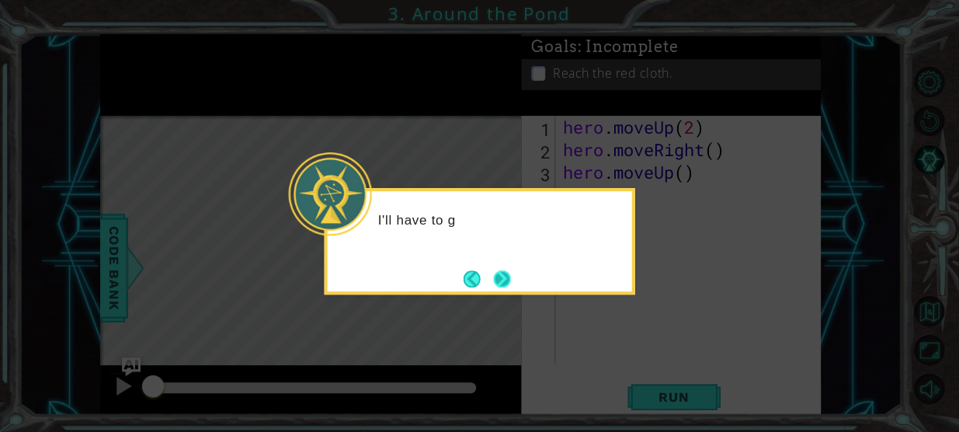
click at [493, 283] on button "Next" at bounding box center [501, 278] width 29 height 29
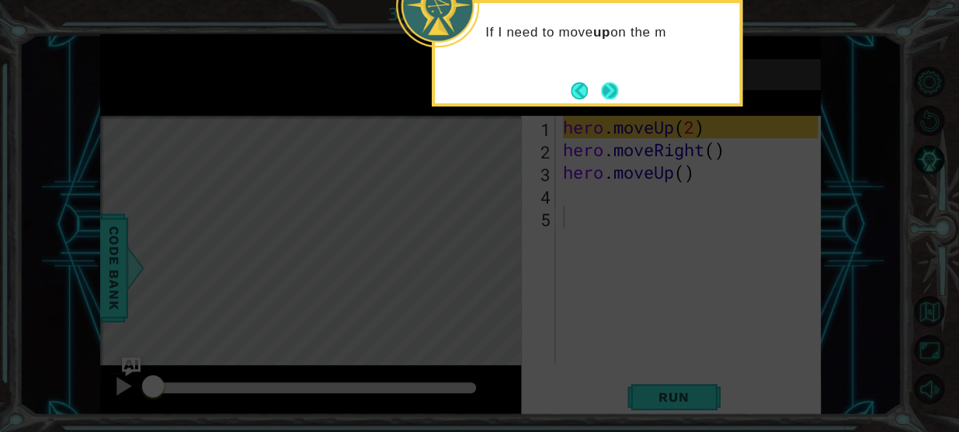
click at [609, 95] on button "Next" at bounding box center [609, 91] width 19 height 19
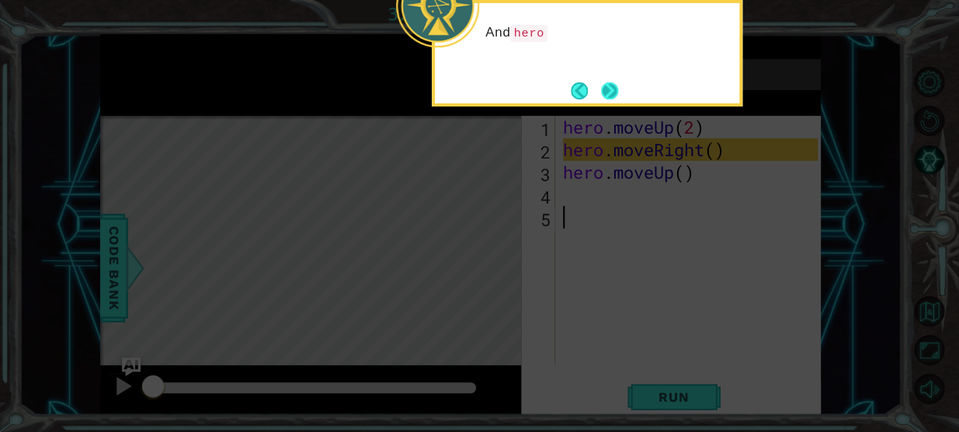
click at [607, 102] on button "Next" at bounding box center [609, 90] width 23 height 23
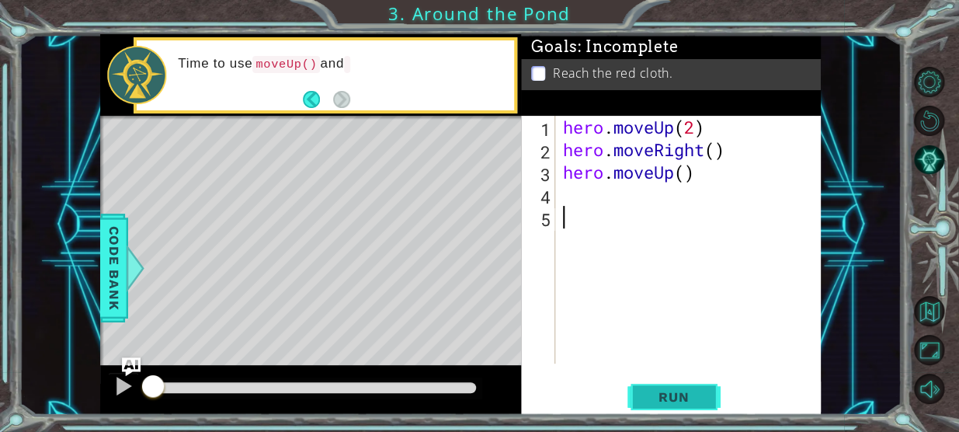
click at [660, 404] on button "Run" at bounding box center [673, 396] width 93 height 30
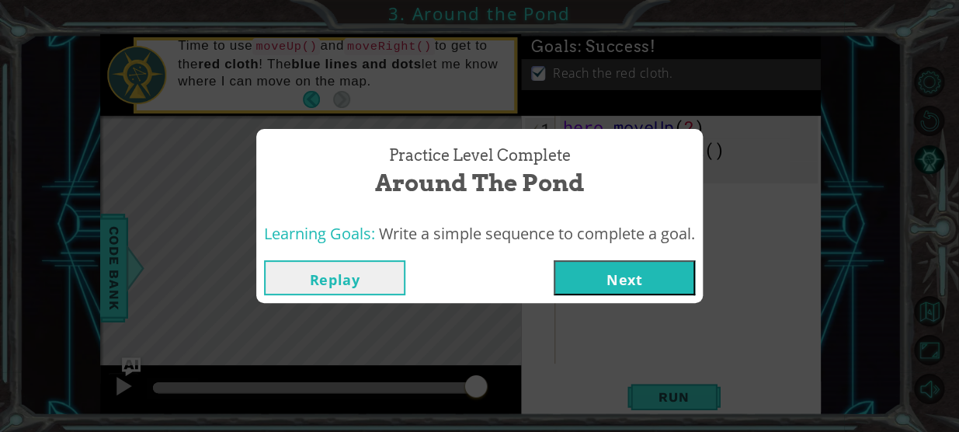
click at [818, 102] on div "Practice Level Complete Around the Pond Learning Goals: Write a simple sequence…" at bounding box center [479, 216] width 959 height 432
click at [673, 276] on button "Next" at bounding box center [623, 277] width 141 height 35
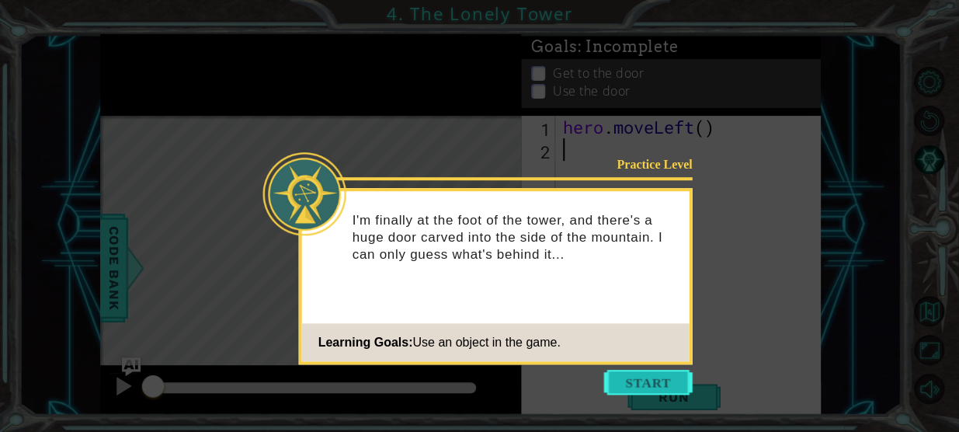
click at [666, 380] on button "Start" at bounding box center [648, 381] width 88 height 25
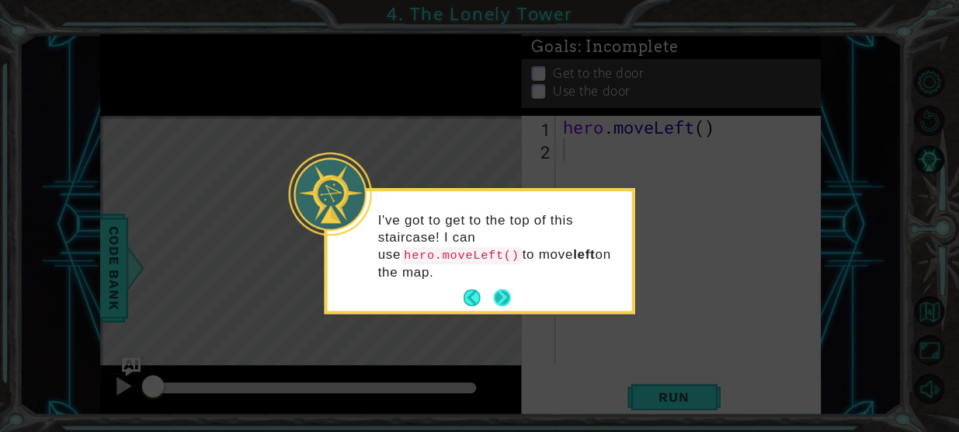
click at [508, 283] on button "Next" at bounding box center [502, 297] width 28 height 28
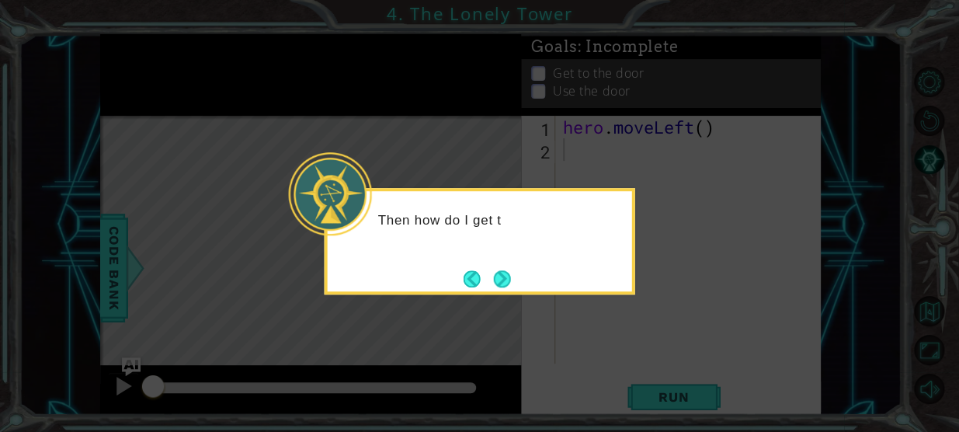
click at [535, 271] on div "Then how do I get t" at bounding box center [479, 241] width 310 height 106
click at [518, 279] on div "Then how do I get that door open? Maybe [DOMAIN_NAME]" at bounding box center [479, 241] width 310 height 106
click at [504, 283] on button "Next" at bounding box center [501, 278] width 29 height 29
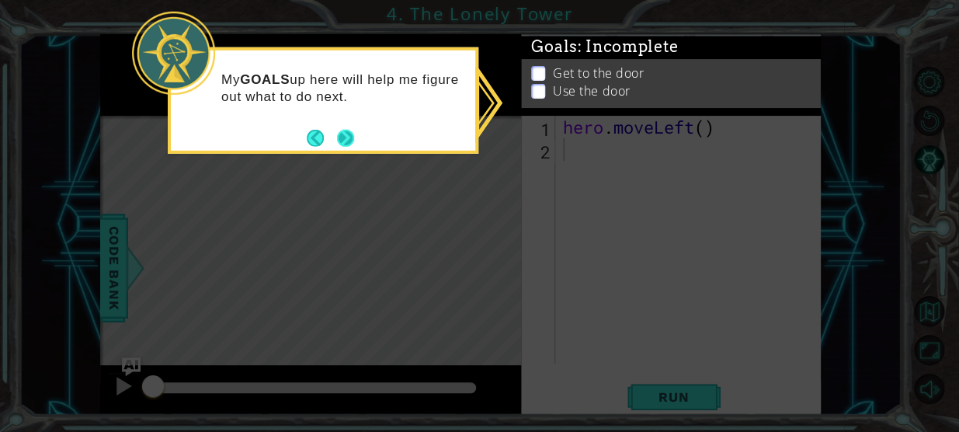
click at [335, 142] on button "Next" at bounding box center [345, 137] width 21 height 21
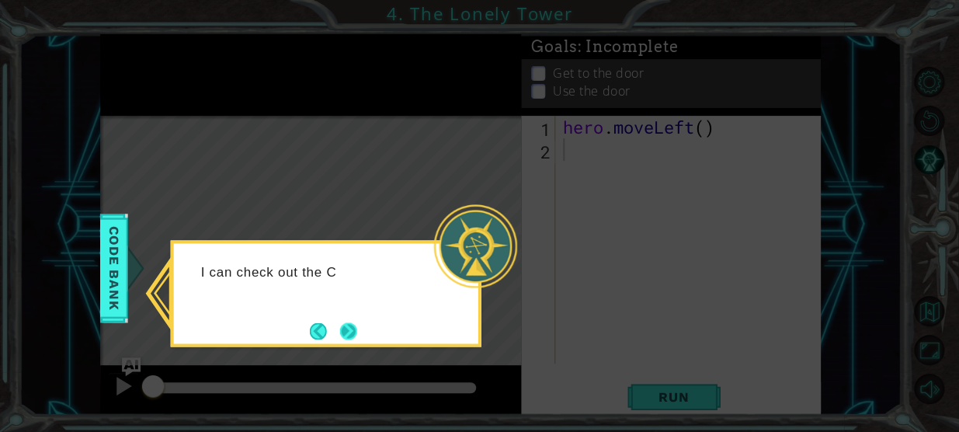
click at [352, 333] on button "Next" at bounding box center [347, 330] width 19 height 19
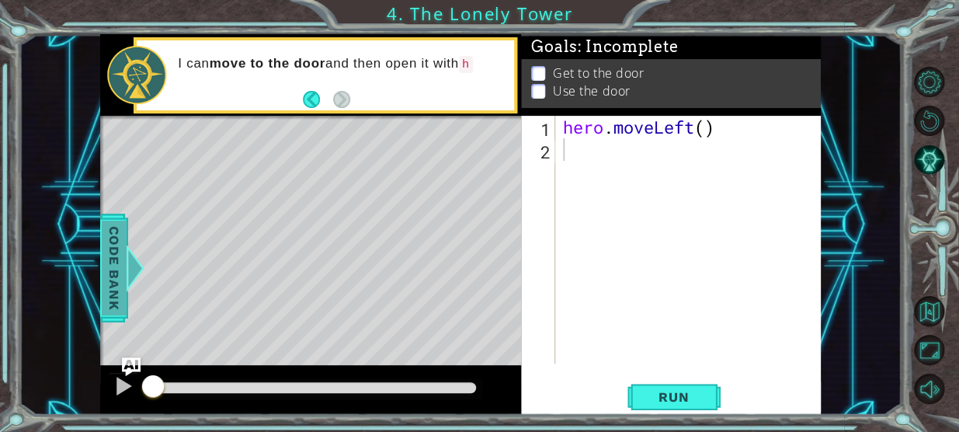
click at [113, 272] on span "Code Bank" at bounding box center [100, 267] width 25 height 95
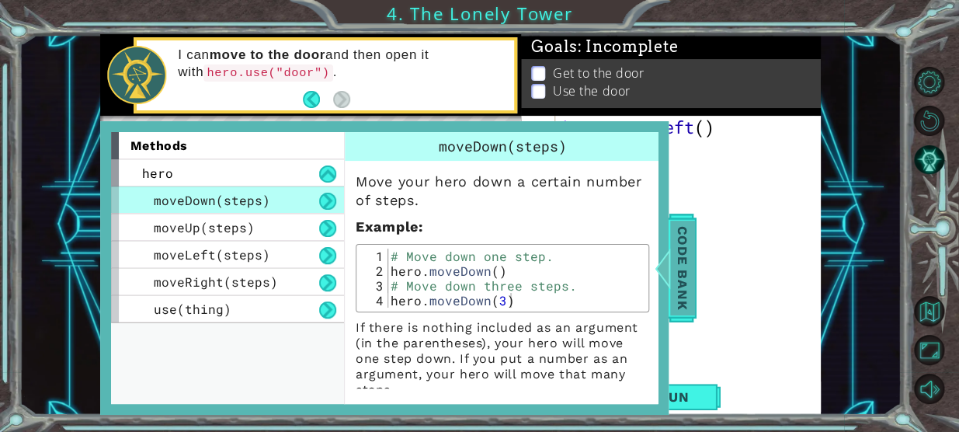
click at [672, 256] on span "Code Bank" at bounding box center [669, 267] width 25 height 95
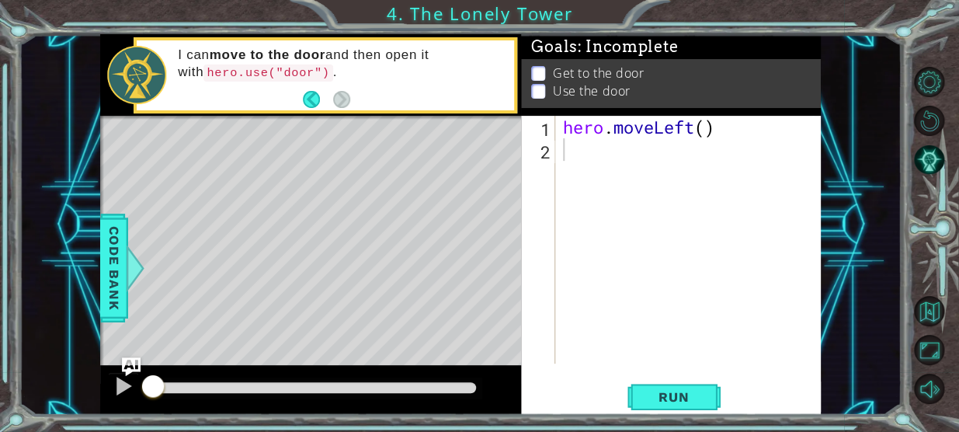
click at [708, 131] on div "hero . moveLeft ( )" at bounding box center [692, 262] width 265 height 293
type textarea "hero.moveLeft(2)"
click at [676, 137] on div "hero . moveLeft ( 2 )" at bounding box center [692, 262] width 265 height 293
click at [682, 151] on div "hero . moveLeft ( 2 )" at bounding box center [692, 262] width 265 height 293
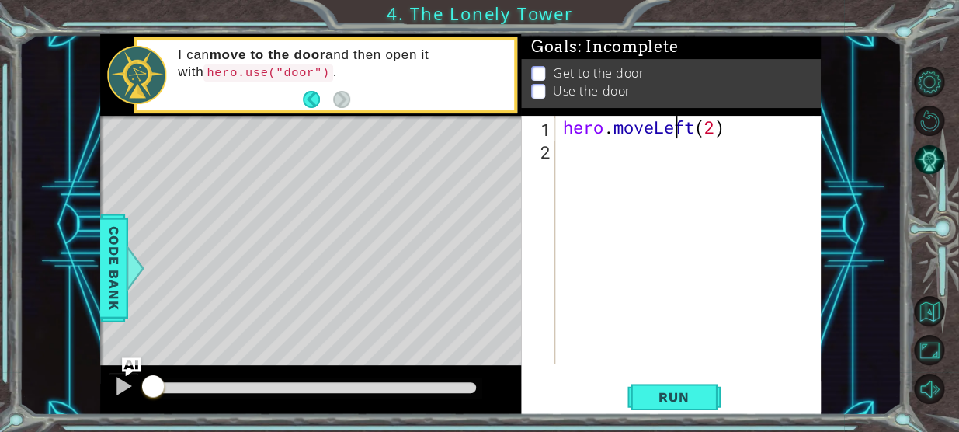
scroll to position [0, 0]
type textarea "h"
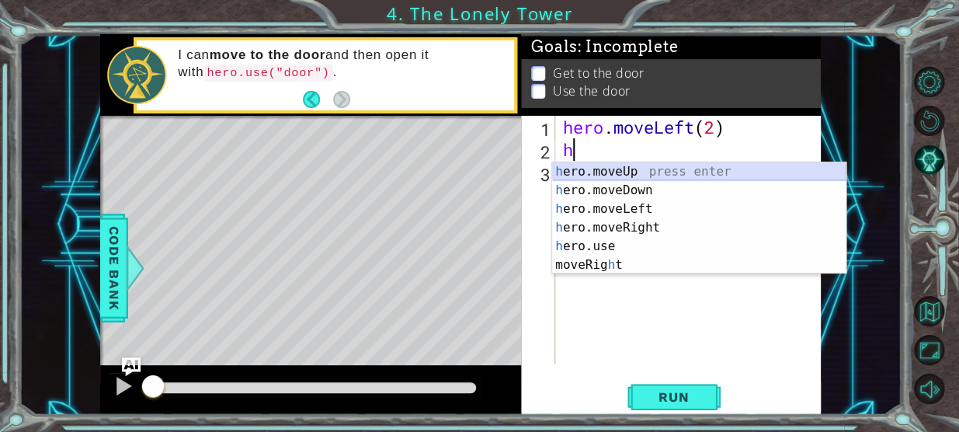
click at [682, 172] on div "h ero.moveUp press enter h ero.moveDown press enter h ero.moveLeft press enter …" at bounding box center [698, 236] width 293 height 149
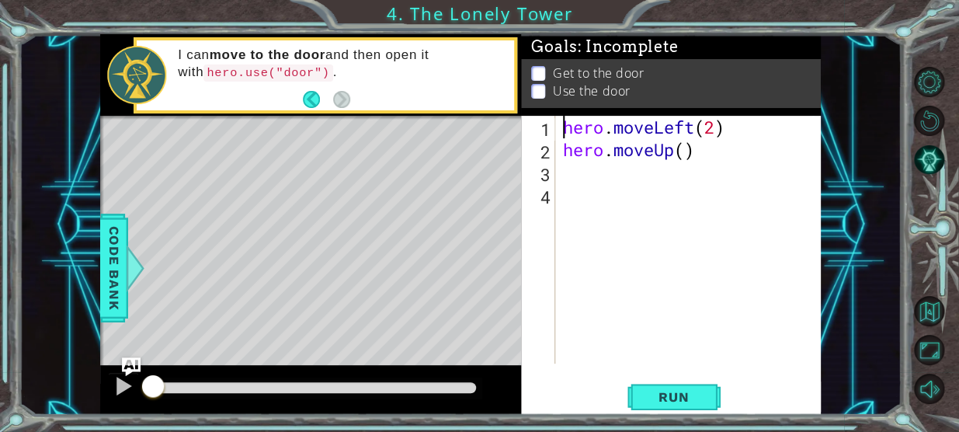
click at [681, 155] on div "hero . moveLeft ( 2 ) hero . moveUp ( )" at bounding box center [692, 262] width 265 height 293
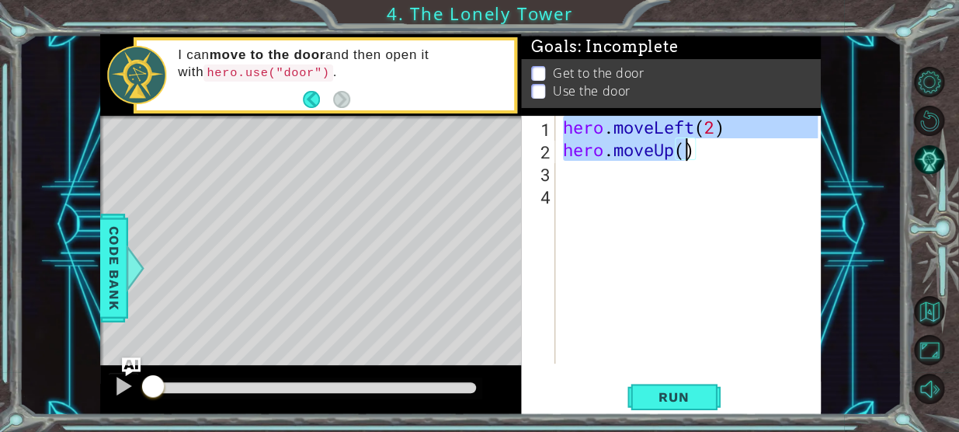
click at [690, 148] on div "hero . moveLeft ( 2 ) hero . moveUp ( )" at bounding box center [689, 240] width 258 height 248
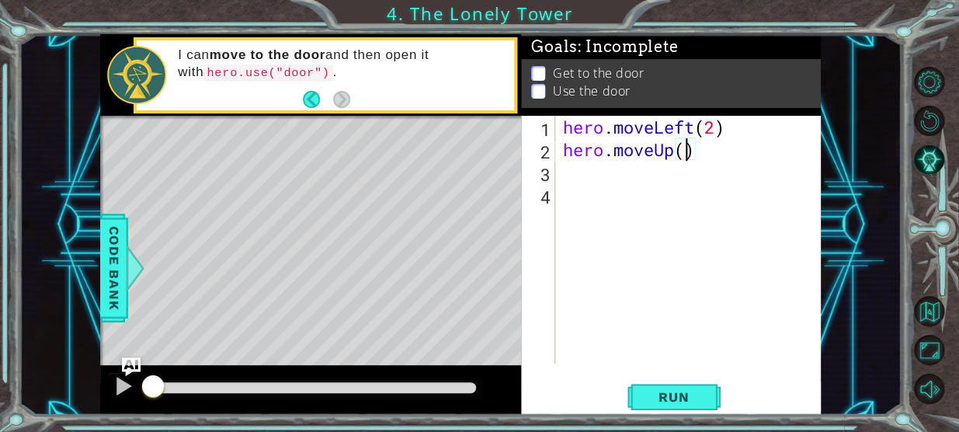
type textarea "hero.moveUp(2)"
click at [650, 179] on div "hero . moveLeft ( 2 ) hero . moveUp ( 2 )" at bounding box center [692, 262] width 265 height 293
type textarea "h"
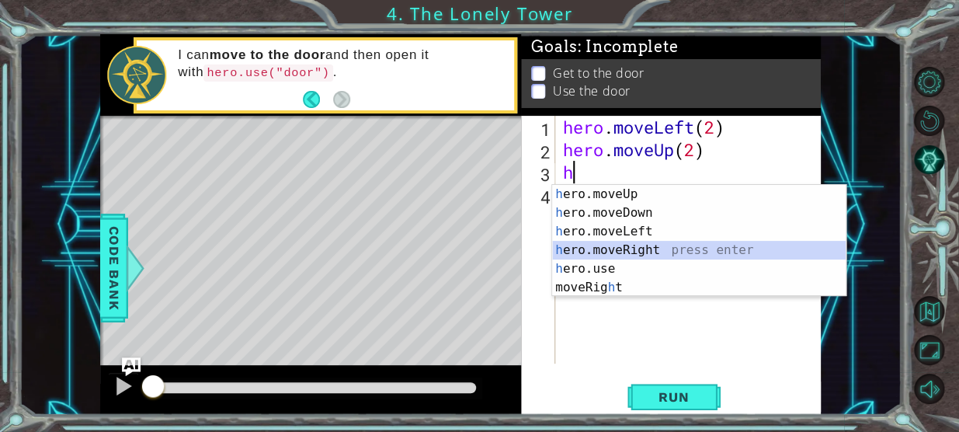
click at [665, 247] on div "h ero.moveUp press enter h ero.moveDown press enter h ero.moveLeft press enter …" at bounding box center [698, 259] width 293 height 149
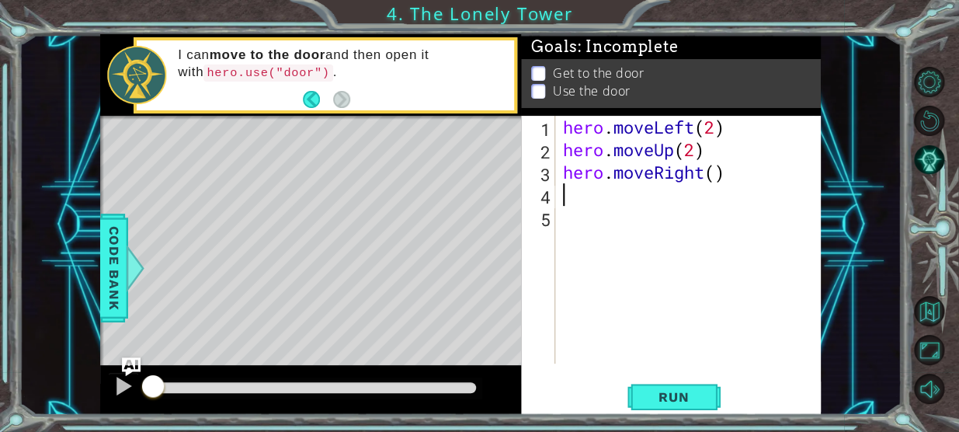
click at [714, 173] on div "hero . moveLeft ( 2 ) hero . moveUp ( 2 ) hero . moveRight ( )" at bounding box center [692, 262] width 265 height 293
type textarea "hero.moveRight(2)"
click at [629, 198] on div "hero . moveLeft ( 2 ) hero . moveUp ( 2 ) hero . moveRight ( 2 )" at bounding box center [692, 262] width 265 height 293
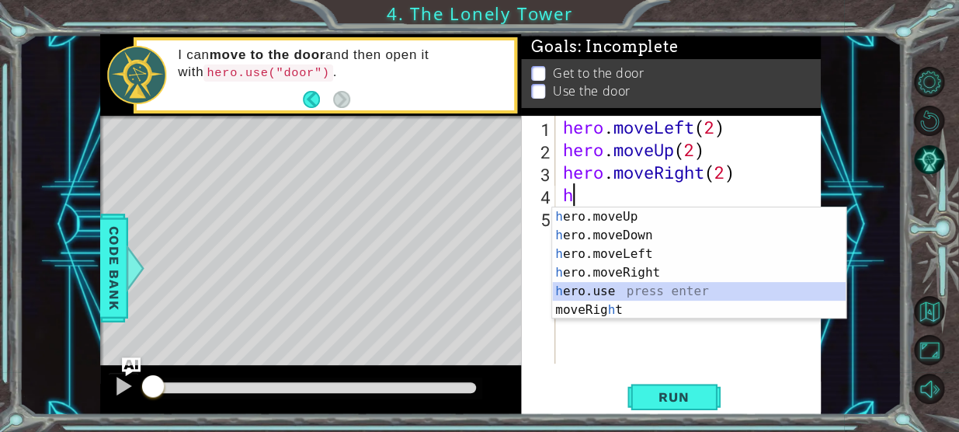
click at [644, 290] on div "h ero.moveUp press enter h ero.moveDown press enter h ero.moveLeft press enter …" at bounding box center [698, 281] width 293 height 149
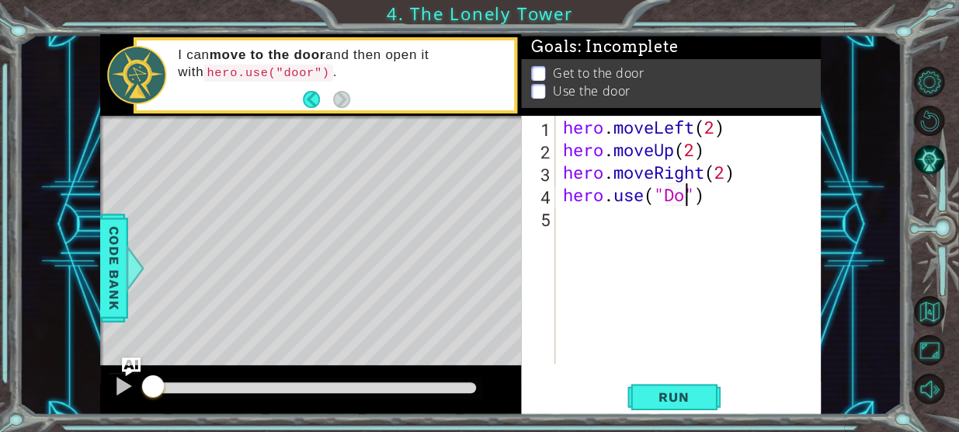
scroll to position [0, 6]
click at [714, 390] on button "Run" at bounding box center [673, 396] width 93 height 30
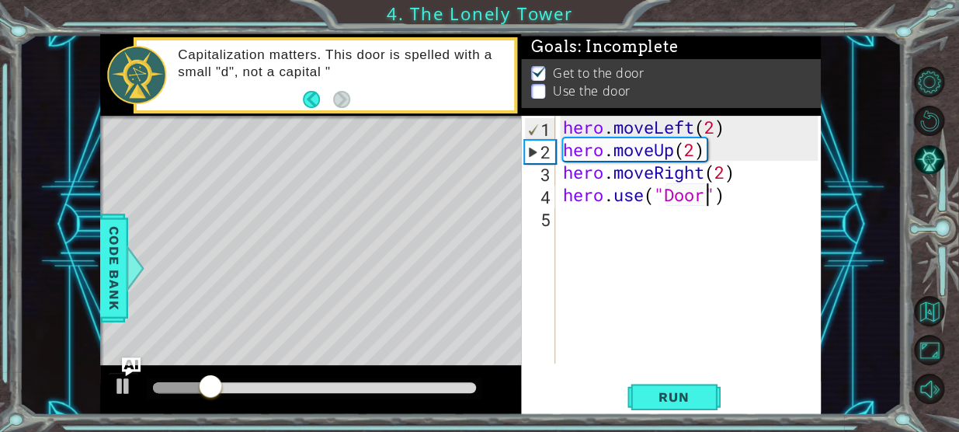
click at [744, 193] on div "hero . moveLeft ( 2 ) hero . moveUp ( 2 ) hero . moveRight ( 2 ) hero . use ( "…" at bounding box center [692, 262] width 265 height 293
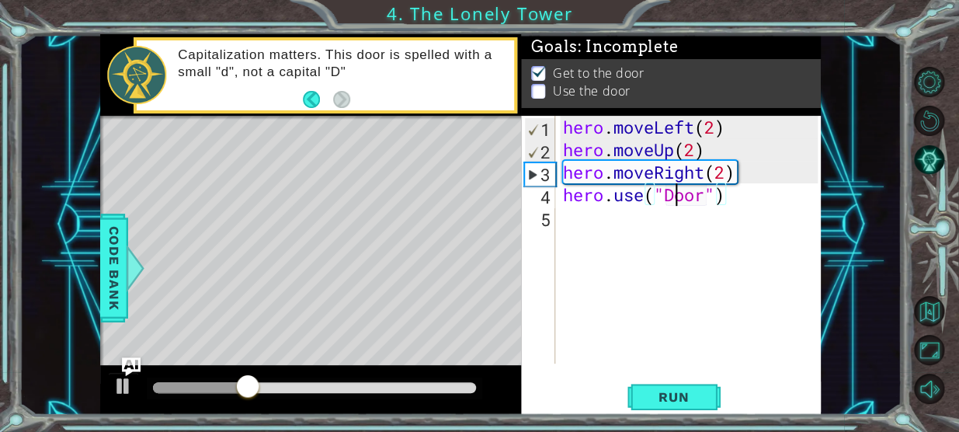
click at [674, 196] on div "hero . moveLeft ( 2 ) hero . moveUp ( 2 ) hero . moveRight ( 2 ) hero . use ( "…" at bounding box center [692, 262] width 265 height 293
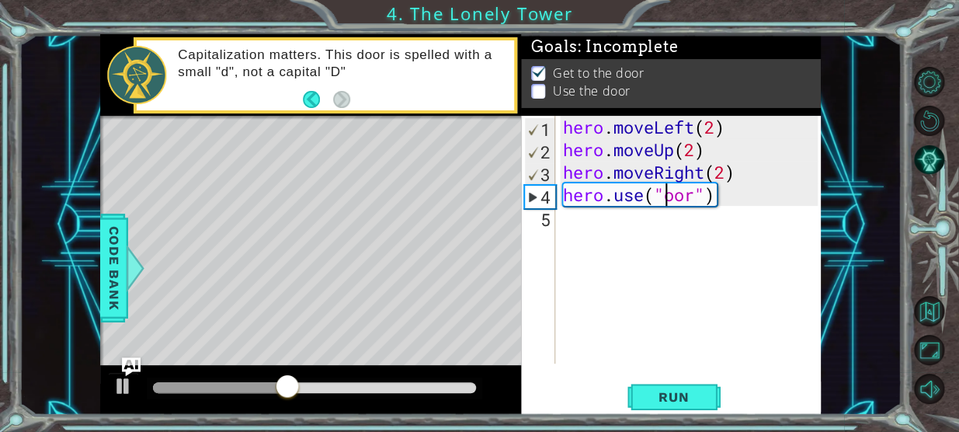
scroll to position [0, 5]
type textarea "hero.use("door")"
click at [660, 397] on span "Run" at bounding box center [673, 397] width 61 height 16
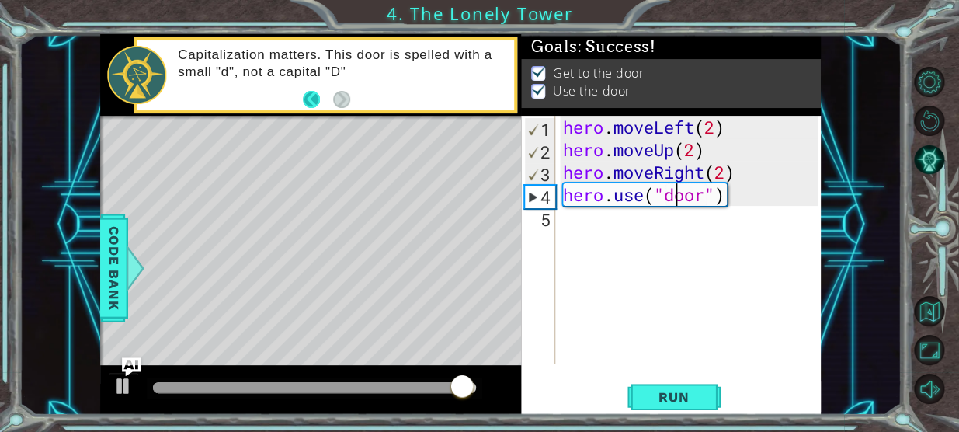
click at [313, 102] on button "Back" at bounding box center [318, 99] width 30 height 17
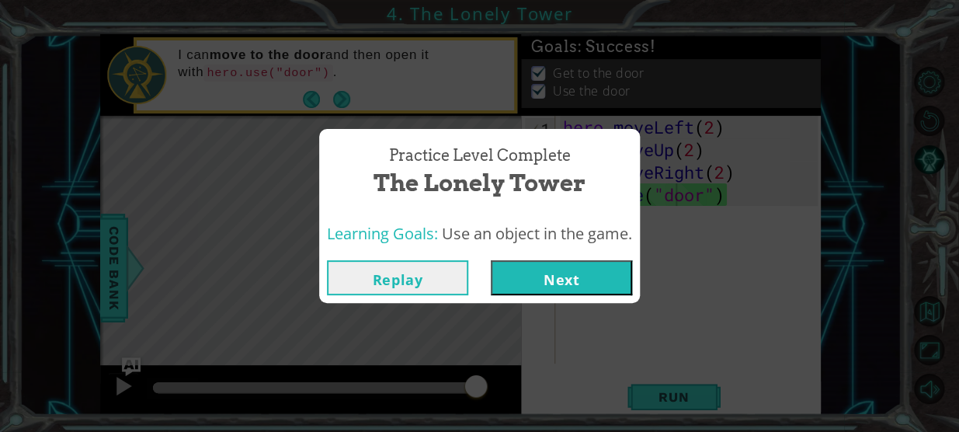
click at [342, 98] on div "Practice Level Complete The Lonely Tower Learning Goals: Use an object in the g…" at bounding box center [479, 216] width 959 height 432
click at [575, 276] on button "Next" at bounding box center [561, 277] width 141 height 35
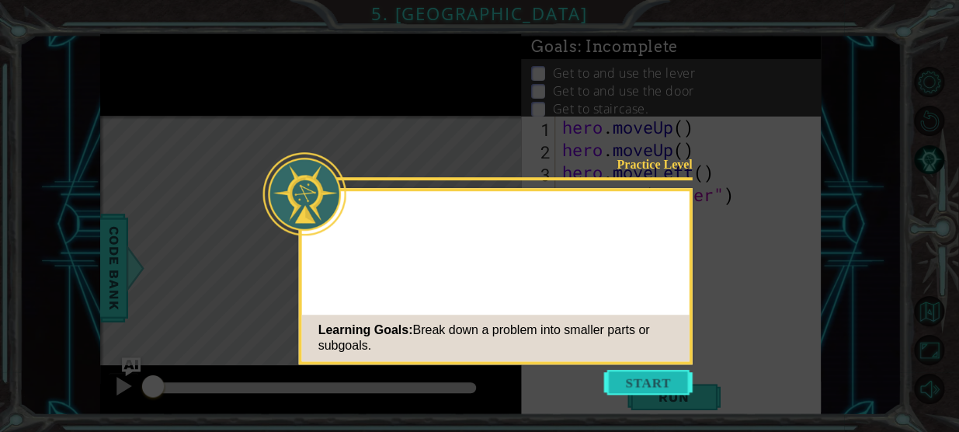
click at [647, 372] on button "Start" at bounding box center [648, 381] width 88 height 25
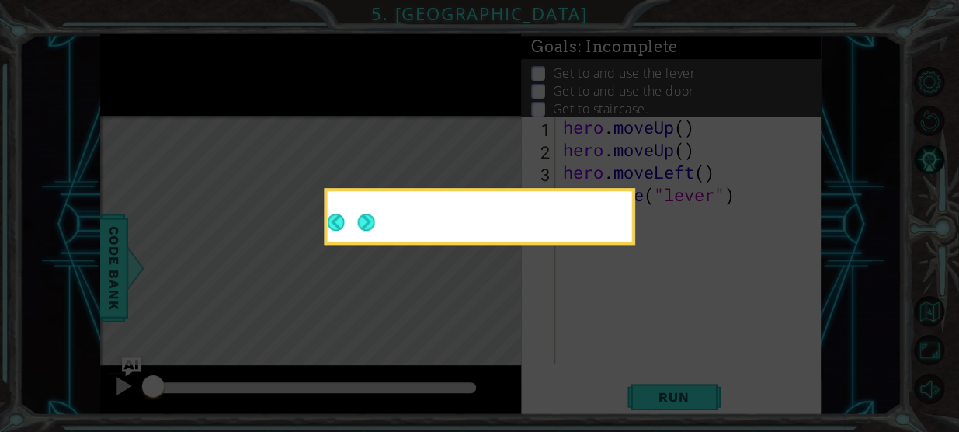
click at [647, 372] on icon at bounding box center [479, 216] width 959 height 432
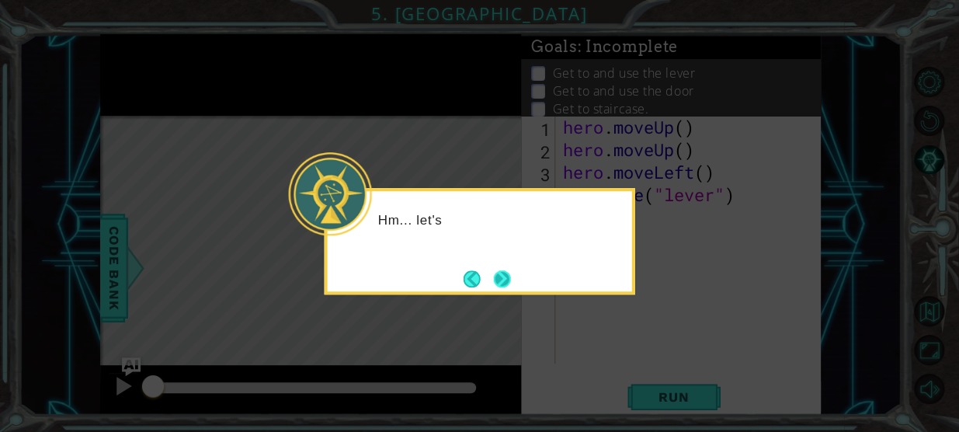
click at [505, 282] on button "Next" at bounding box center [502, 278] width 26 height 26
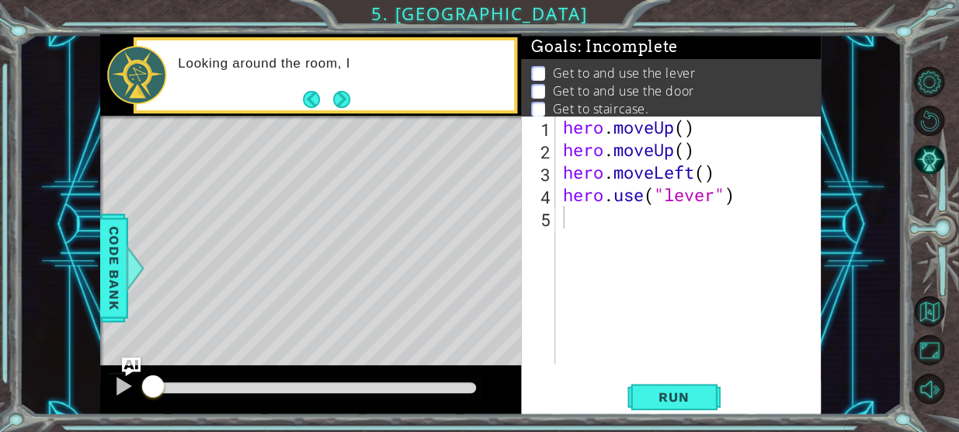
click at [347, 119] on div at bounding box center [310, 118] width 421 height 4
click at [345, 116] on div at bounding box center [310, 118] width 421 height 4
click at [342, 111] on div "Looking around the room, I should probably focus on g" at bounding box center [325, 75] width 383 height 76
click at [338, 102] on button "Next" at bounding box center [342, 100] width 24 height 24
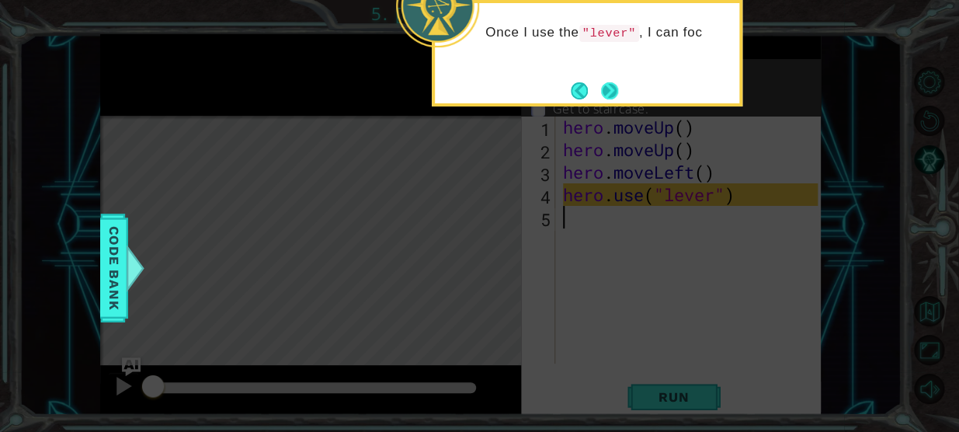
click at [600, 92] on button "Next" at bounding box center [609, 91] width 28 height 28
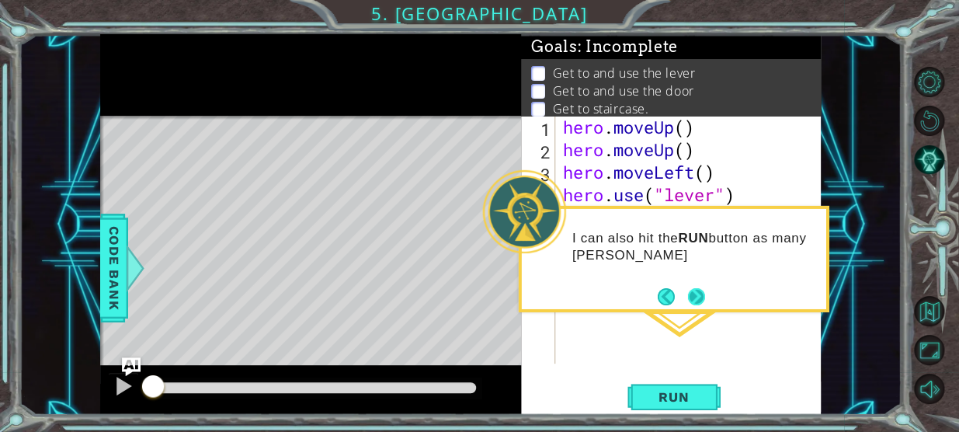
click at [683, 282] on div "I can also hit the RUN button as many [PERSON_NAME]" at bounding box center [674, 251] width 304 height 85
click at [697, 303] on button "Next" at bounding box center [695, 296] width 27 height 27
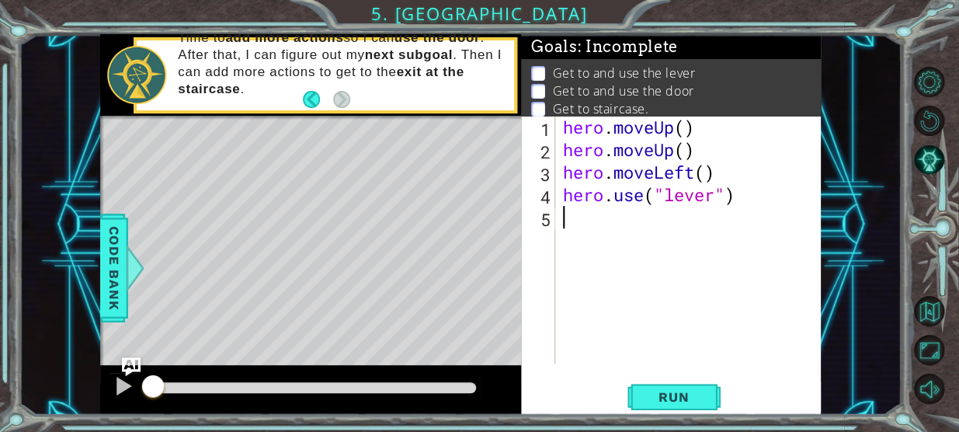
click at [699, 144] on div "hero . moveUp ( ) hero . moveUp ( ) hero . moveLeft ( ) hero . use ( "lever" )" at bounding box center [692, 262] width 265 height 293
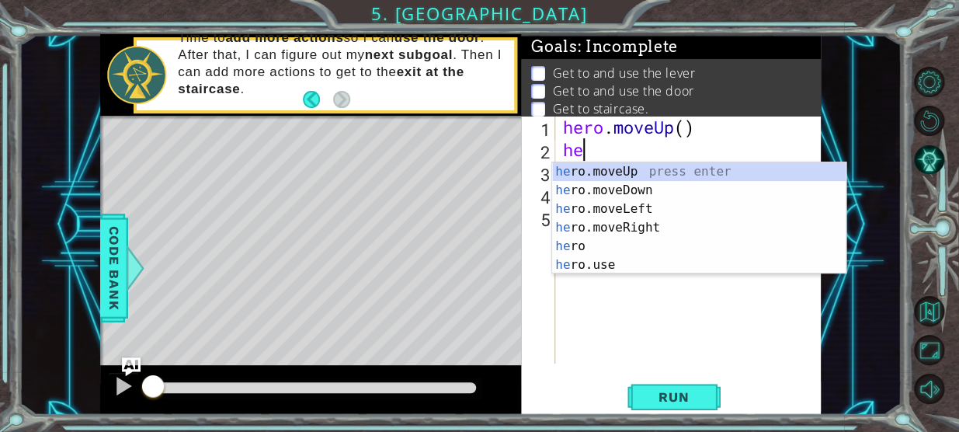
type textarea "h"
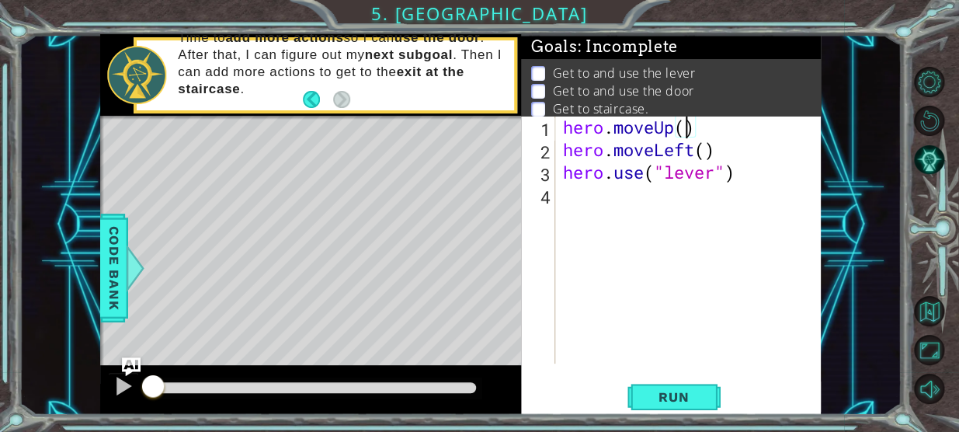
click at [681, 120] on div "hero . moveUp ( ) hero . moveLeft ( ) hero . use ( "lever" )" at bounding box center [692, 262] width 265 height 293
type textarea "hero.moveUp(2)"
drag, startPoint x: 705, startPoint y: 220, endPoint x: 693, endPoint y: 210, distance: 15.4
click at [693, 210] on div "hero . moveUp ( 2 ) hero . moveLeft ( ) hero . use ( "lever" )" at bounding box center [692, 262] width 265 height 293
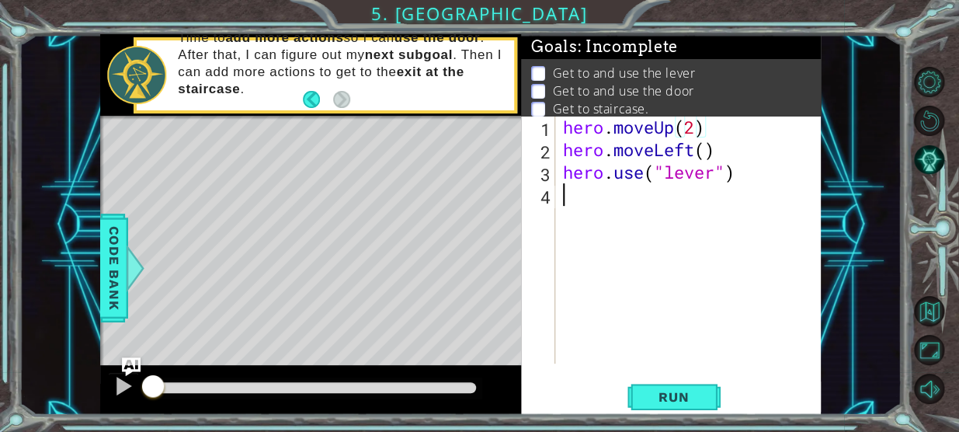
scroll to position [0, 0]
type textarea "h"
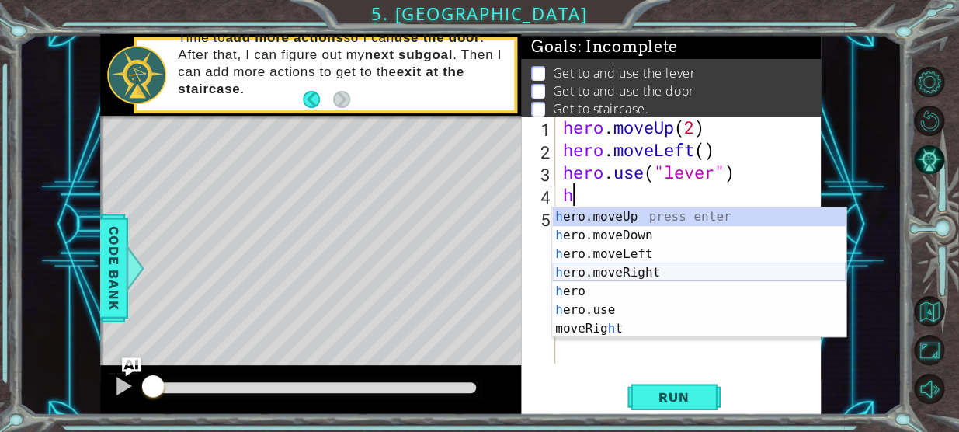
click at [687, 269] on div "h ero.moveUp press enter h ero.moveDown press enter h ero.moveLeft press enter …" at bounding box center [698, 291] width 293 height 168
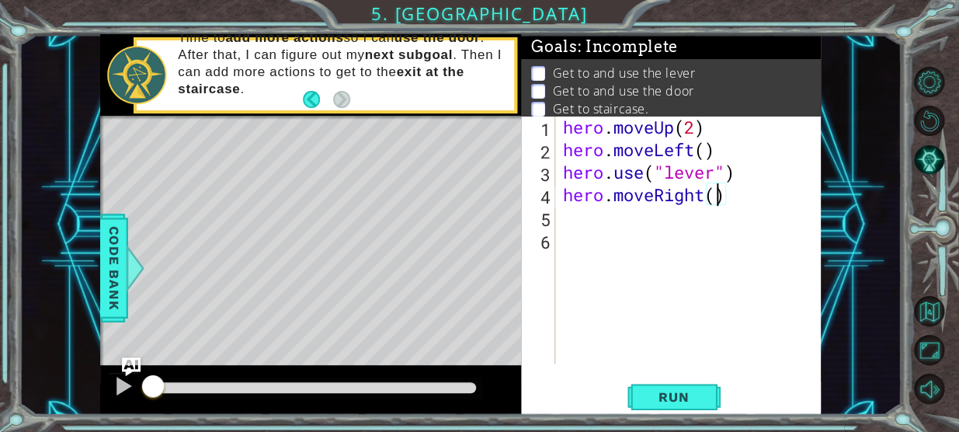
click at [719, 203] on div "hero . moveUp ( 2 ) hero . moveLeft ( ) hero . use ( "lever" ) hero . moveRight…" at bounding box center [692, 262] width 265 height 293
type textarea "hero.moveRight(3)"
click at [636, 238] on div "hero . moveUp ( 2 ) hero . moveLeft ( ) hero . use ( "lever" ) hero . moveRight…" at bounding box center [692, 262] width 265 height 293
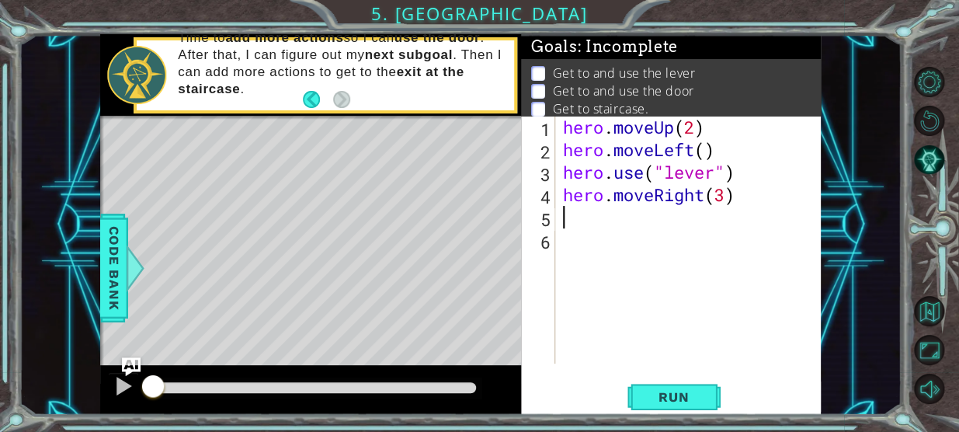
click at [630, 217] on div "hero . moveUp ( 2 ) hero . moveLeft ( ) hero . use ( "lever" ) hero . moveRight…" at bounding box center [692, 262] width 265 height 293
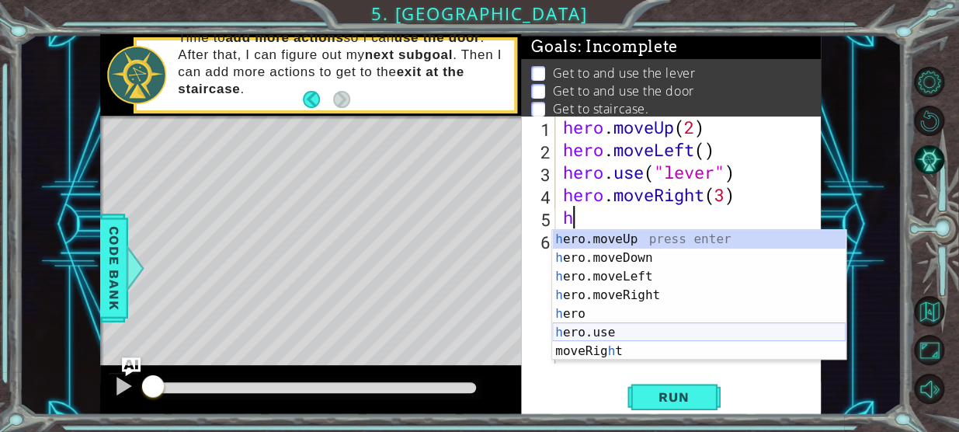
click at [655, 327] on div "h ero.moveUp press enter h ero.moveDown press enter h ero.moveLeft press enter …" at bounding box center [698, 314] width 293 height 168
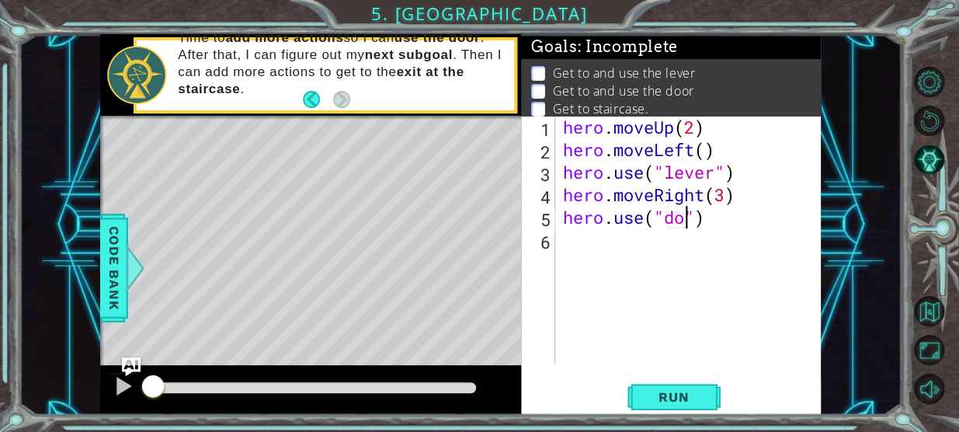
scroll to position [0, 6]
type textarea "hero.use("door")"
click at [617, 241] on div "hero . moveUp ( 2 ) hero . moveLeft ( ) hero . use ( "lever" ) hero . moveRight…" at bounding box center [692, 262] width 265 height 293
click at [667, 395] on span "Run" at bounding box center [673, 397] width 61 height 16
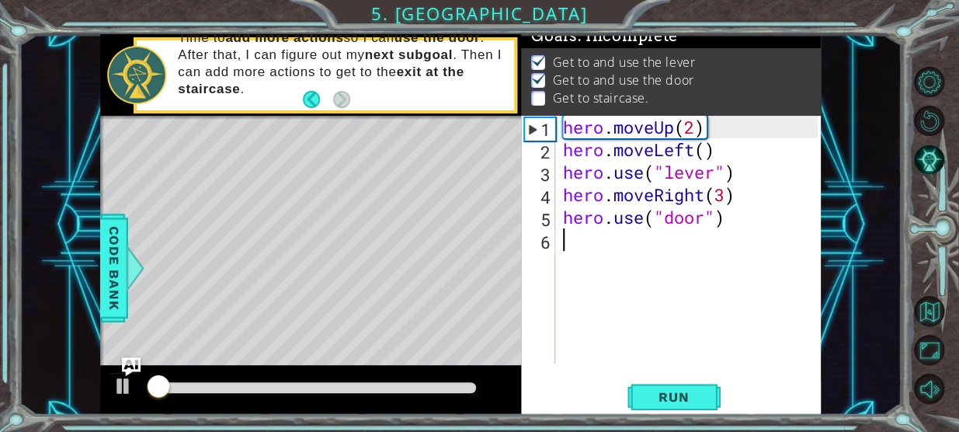
scroll to position [14, 0]
type textarea "h"
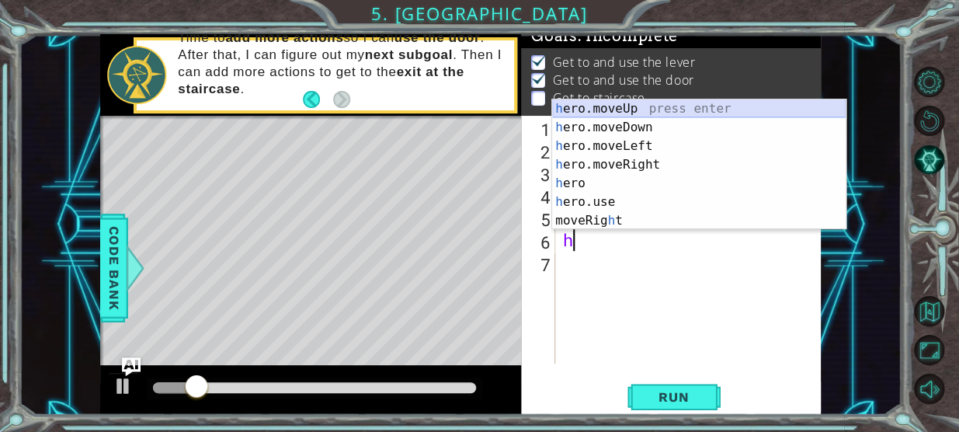
click at [630, 106] on div "h ero.moveUp press enter h ero.moveDown press enter h ero.moveLeft press enter …" at bounding box center [698, 183] width 293 height 168
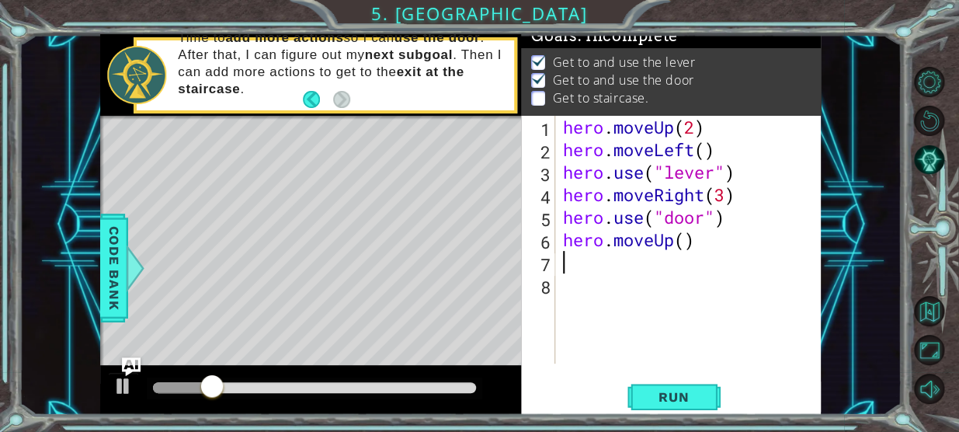
type textarea "h"
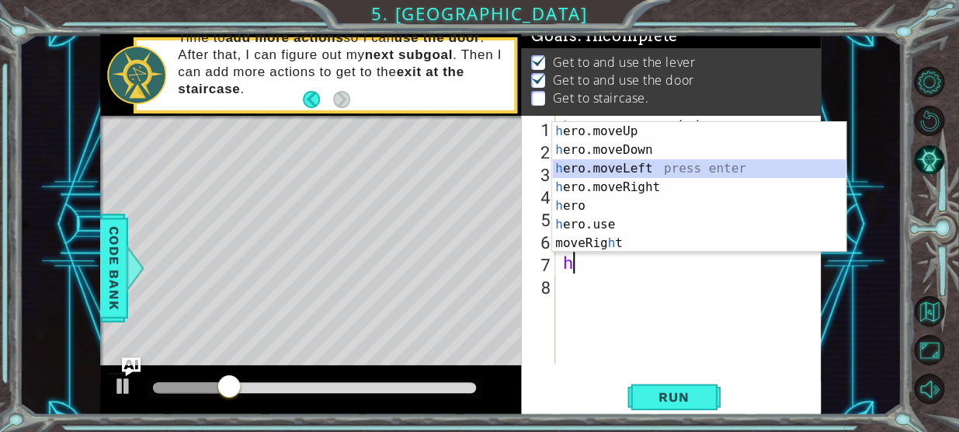
click at [631, 170] on div "h ero.moveUp press enter h ero.moveDown press enter h ero.moveLeft press enter …" at bounding box center [698, 206] width 293 height 168
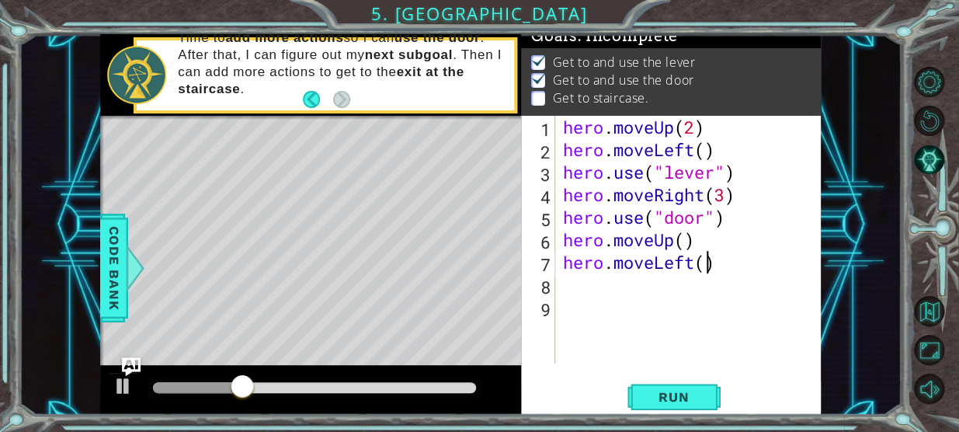
click at [706, 264] on div "hero . moveUp ( 2 ) hero . moveLeft ( ) hero . use ( "lever" ) hero . moveRight…" at bounding box center [692, 262] width 265 height 293
type textarea "hero.moveLeft(3)"
click at [642, 285] on div "hero . moveUp ( 2 ) hero . moveLeft ( ) hero . use ( "lever" ) hero . moveRight…" at bounding box center [692, 262] width 265 height 293
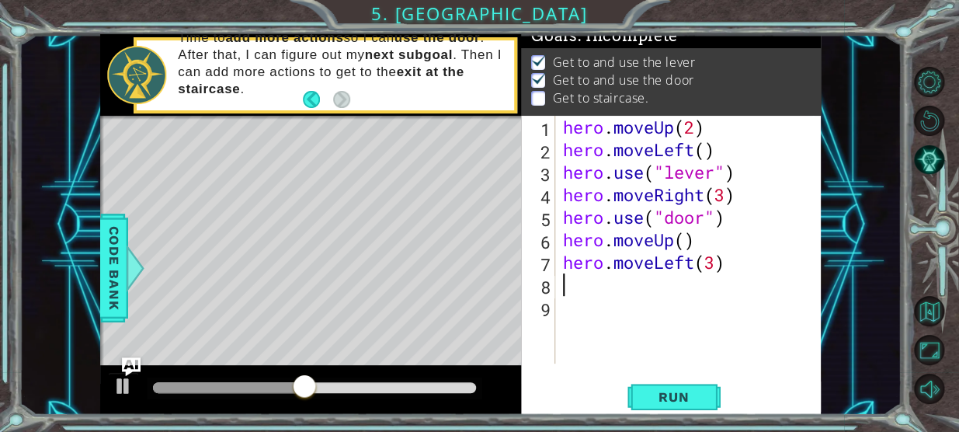
type textarea "h"
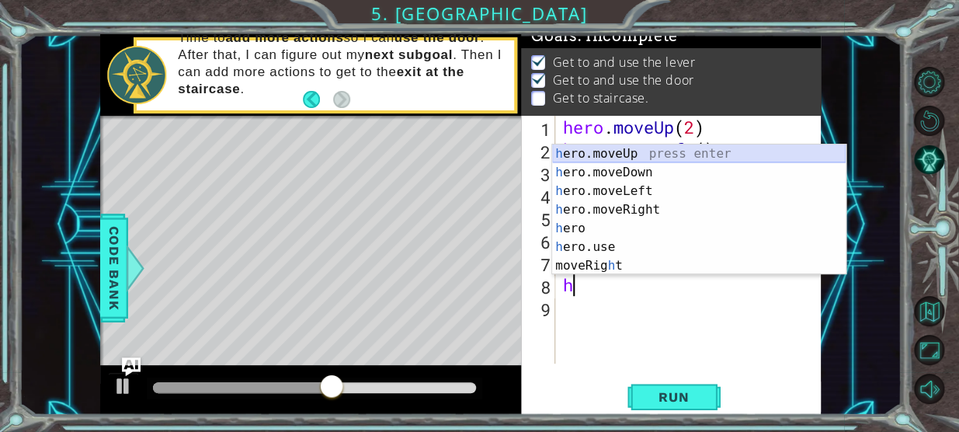
click at [631, 154] on div "h ero.moveUp press enter h ero.moveDown press enter h ero.moveLeft press enter …" at bounding box center [698, 228] width 293 height 168
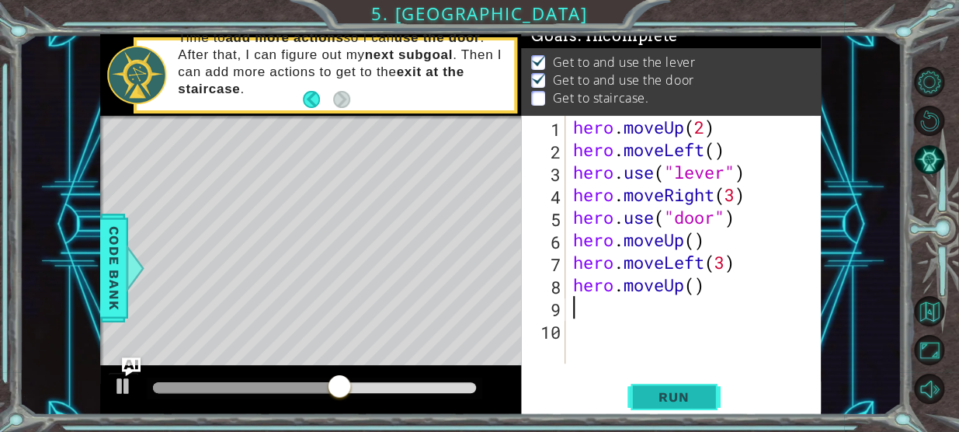
click at [706, 393] on button "Run" at bounding box center [673, 396] width 93 height 30
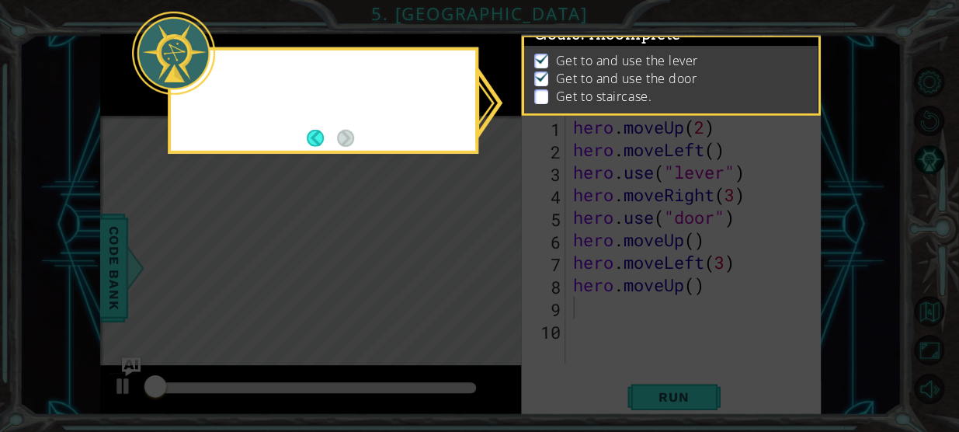
scroll to position [14, 0]
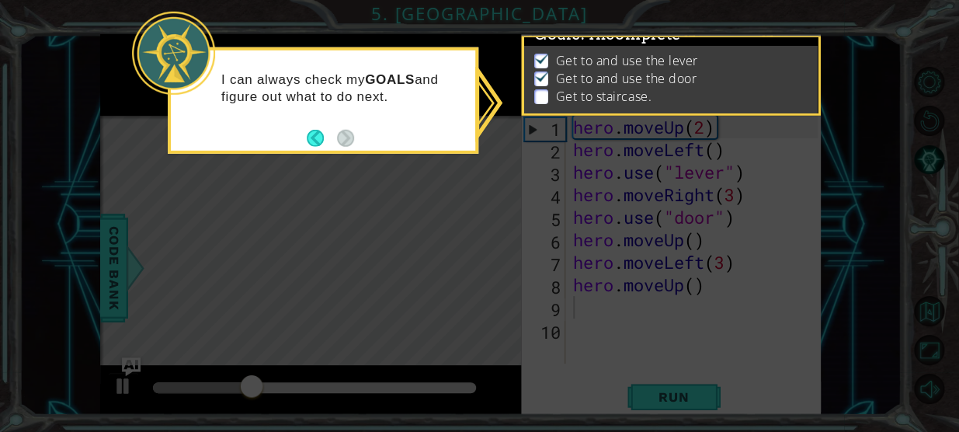
click at [641, 292] on icon at bounding box center [479, 216] width 959 height 432
click at [539, 91] on p at bounding box center [541, 96] width 14 height 15
click at [326, 137] on button "Back" at bounding box center [322, 137] width 30 height 17
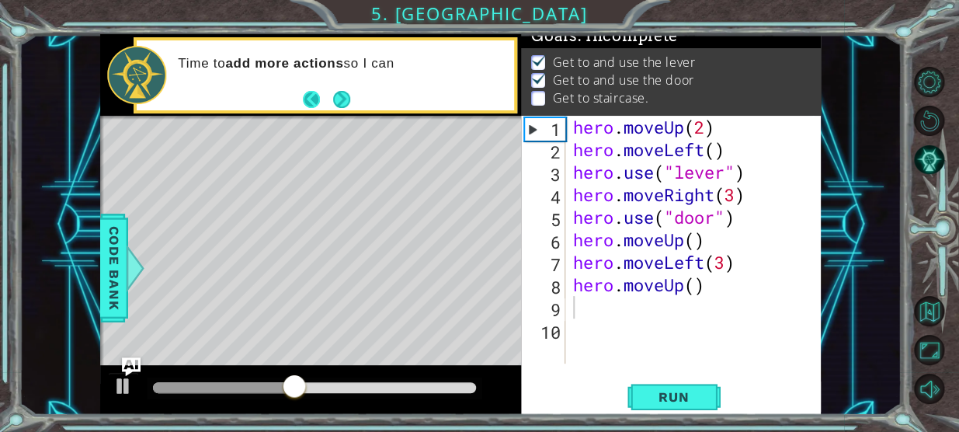
click at [319, 95] on button "Back" at bounding box center [318, 99] width 30 height 17
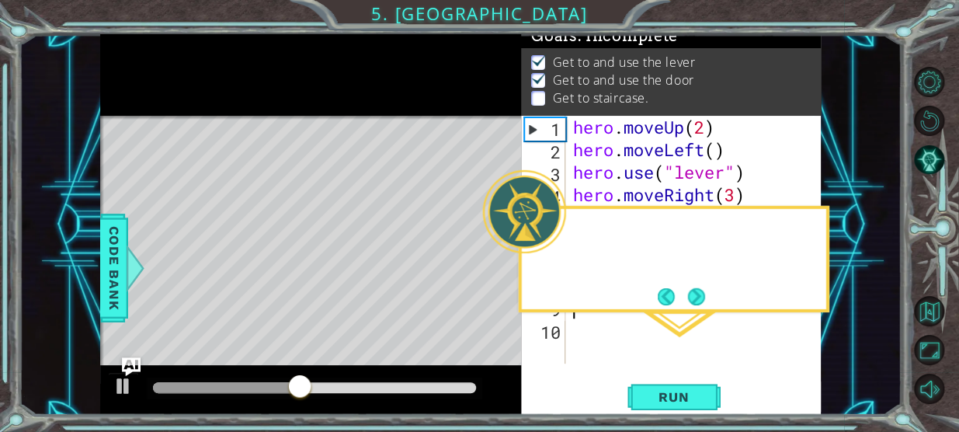
click at [337, 104] on div at bounding box center [310, 74] width 421 height 81
click at [699, 294] on button "Next" at bounding box center [696, 296] width 29 height 29
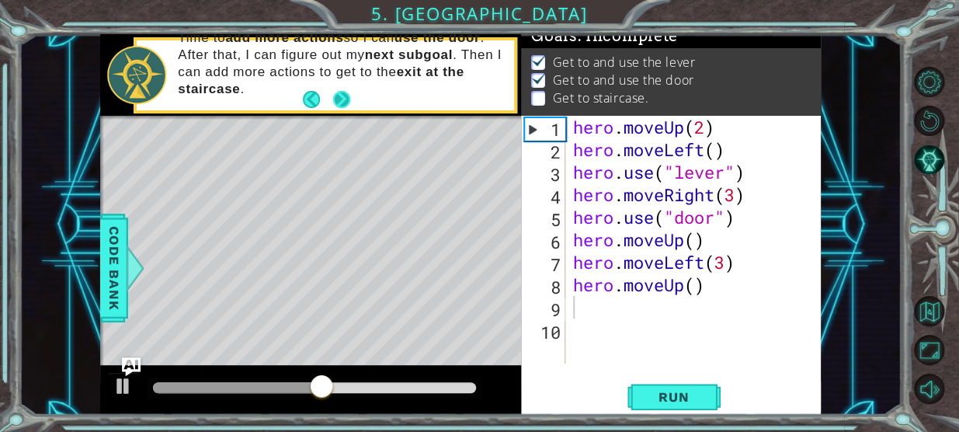
click at [342, 104] on button "Next" at bounding box center [341, 99] width 27 height 27
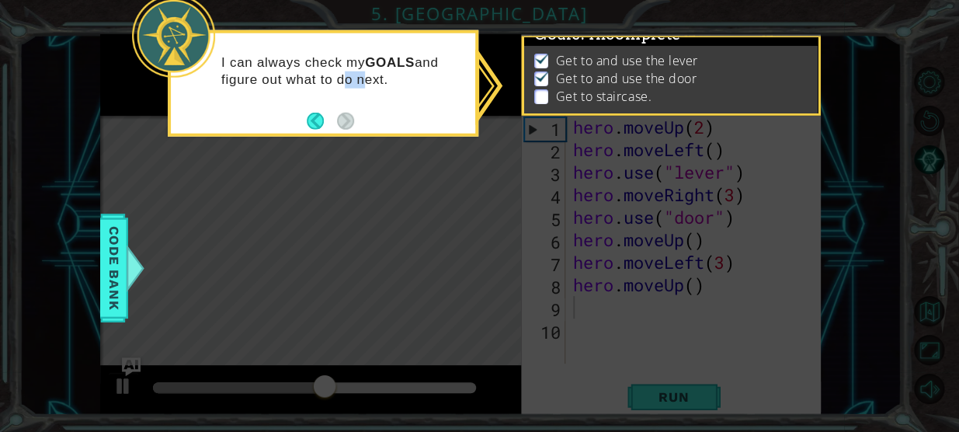
click at [342, 104] on div "I can always check my GOALS and figure out what to do next." at bounding box center [323, 78] width 304 height 78
drag, startPoint x: 342, startPoint y: 104, endPoint x: 312, endPoint y: 121, distance: 34.1
click at [312, 121] on button "Back" at bounding box center [322, 120] width 30 height 17
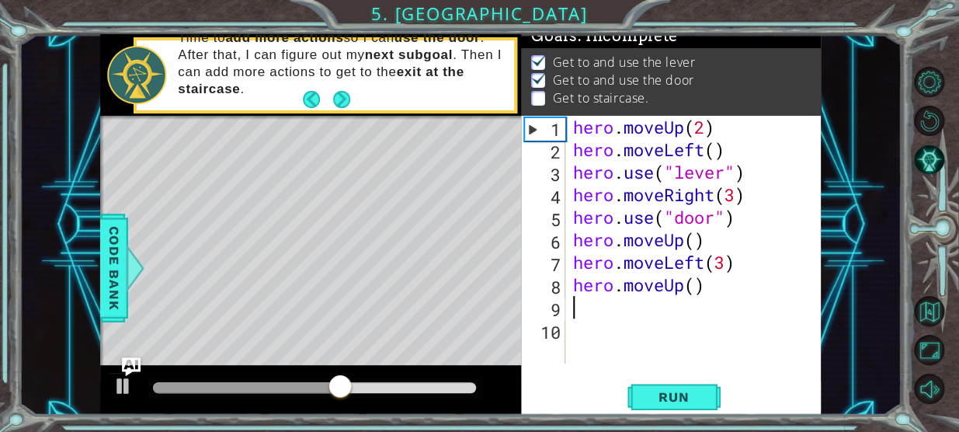
scroll to position [12, 0]
click at [205, 397] on div at bounding box center [314, 388] width 335 height 22
drag, startPoint x: 222, startPoint y: 391, endPoint x: 302, endPoint y: 395, distance: 80.0
click at [302, 393] on div at bounding box center [228, 387] width 151 height 11
click at [690, 243] on div "hero . moveUp ( 2 ) hero . moveLeft ( ) hero . use ( "lever" ) hero . moveRight…" at bounding box center [698, 262] width 256 height 293
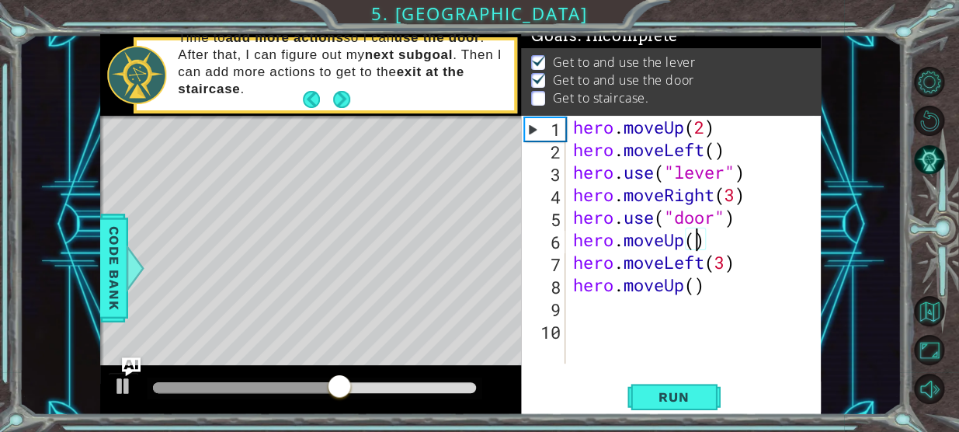
click at [695, 238] on div "hero . moveUp ( 2 ) hero . moveLeft ( ) hero . use ( "lever" ) hero . moveRight…" at bounding box center [698, 262] width 256 height 293
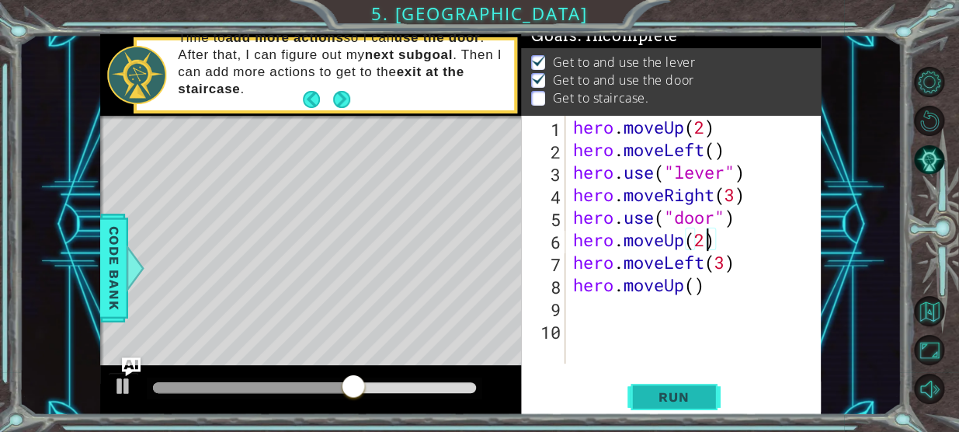
type textarea "hero.moveUp(2)"
click at [701, 385] on button "Run" at bounding box center [673, 396] width 93 height 30
